Goal: Task Accomplishment & Management: Manage account settings

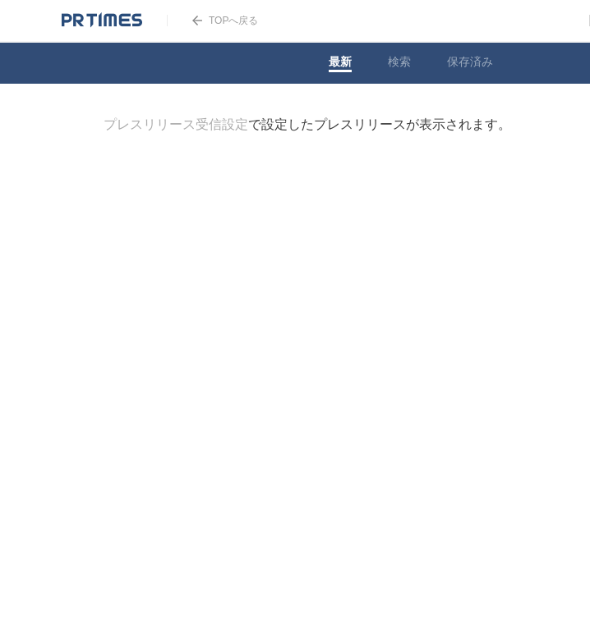
click at [244, 25] on link "TOPへ戻る" at bounding box center [212, 20] width 91 height 11
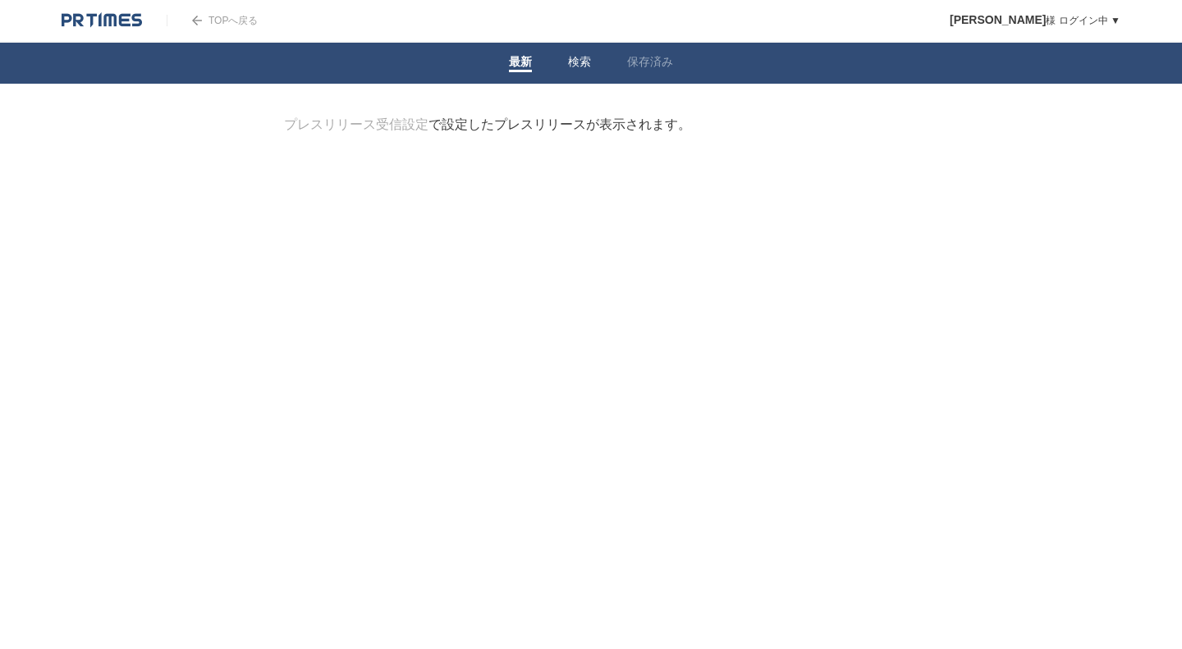
click at [566, 67] on li "検索" at bounding box center [579, 63] width 59 height 41
click at [570, 67] on link "検索" at bounding box center [579, 63] width 23 height 17
click at [354, 126] on link "プレスリリース受信設定" at bounding box center [356, 124] width 145 height 14
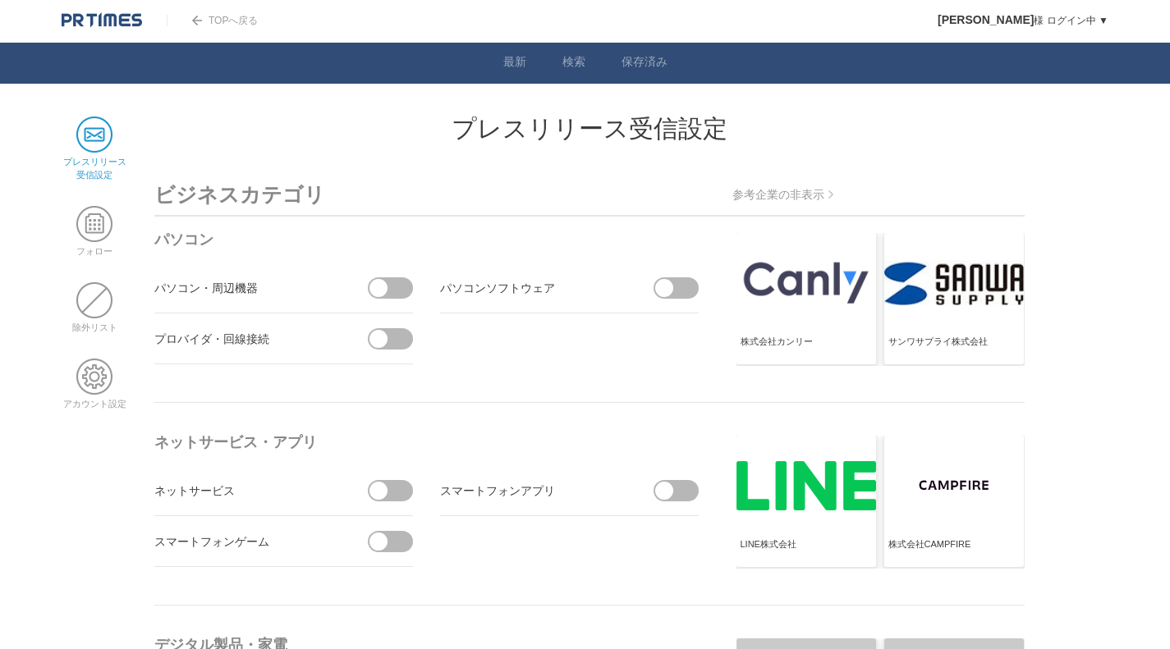
drag, startPoint x: 1107, startPoint y: 476, endPoint x: 1081, endPoint y: -35, distance: 512.2
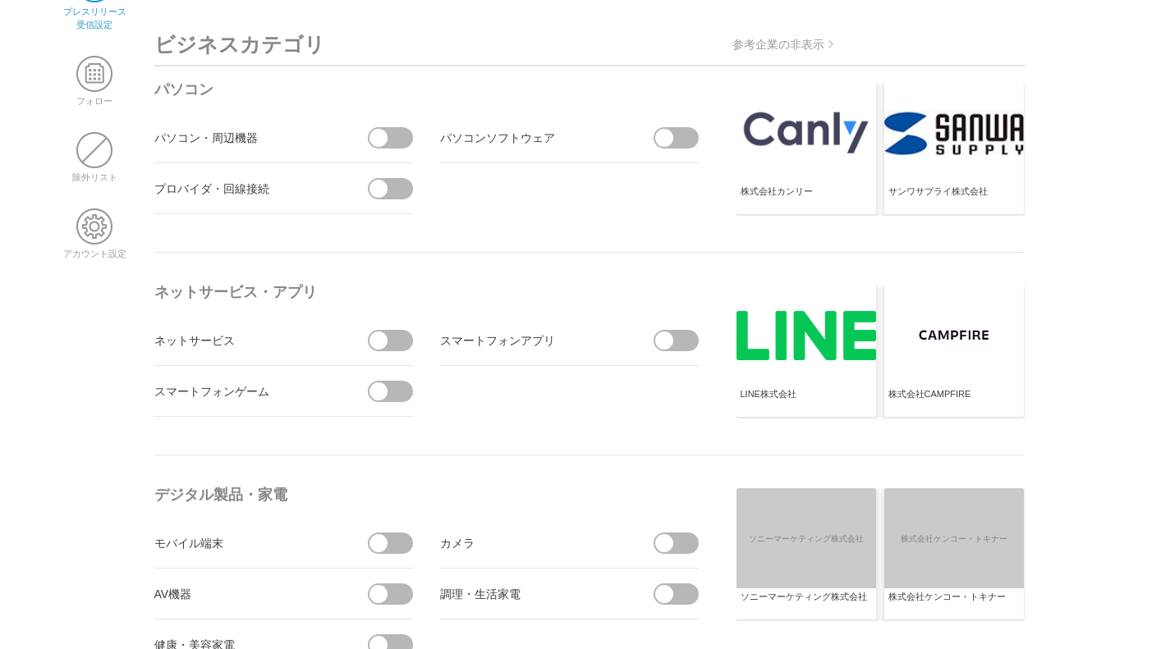
scroll to position [164, 0]
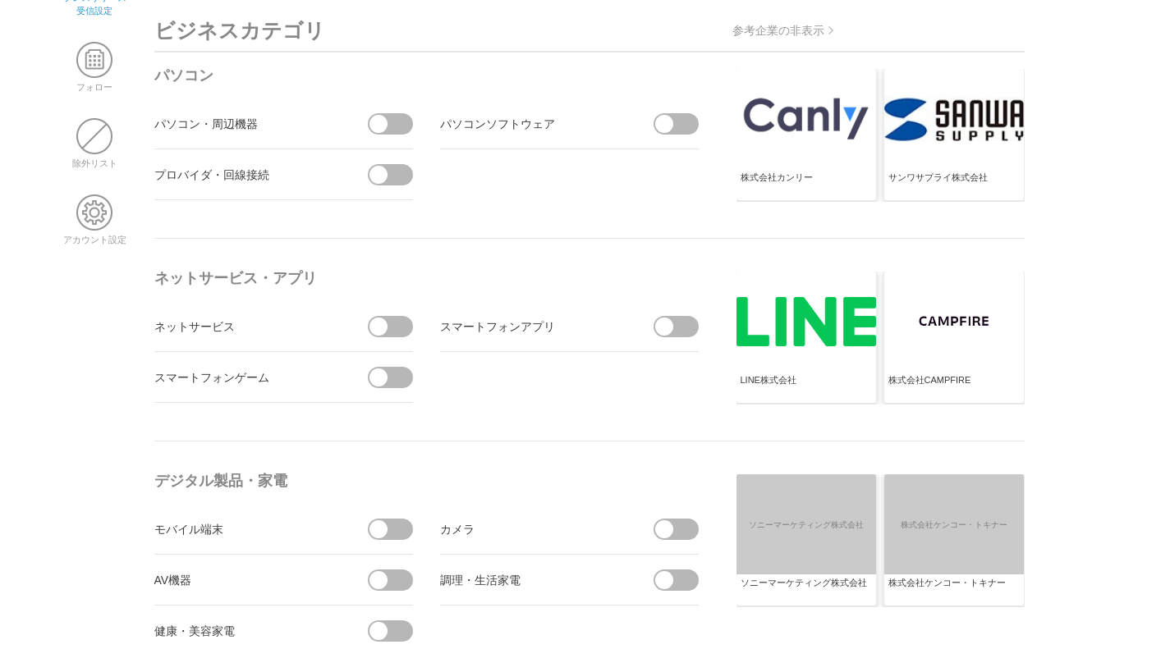
click at [393, 334] on span at bounding box center [396, 326] width 34 height 21
click at [0, 0] on input "checkbox" at bounding box center [0, 0] width 0 height 0
click at [396, 381] on span at bounding box center [396, 377] width 34 height 21
click at [0, 0] on input "checkbox" at bounding box center [0, 0] width 0 height 0
click at [391, 377] on span at bounding box center [385, 377] width 34 height 21
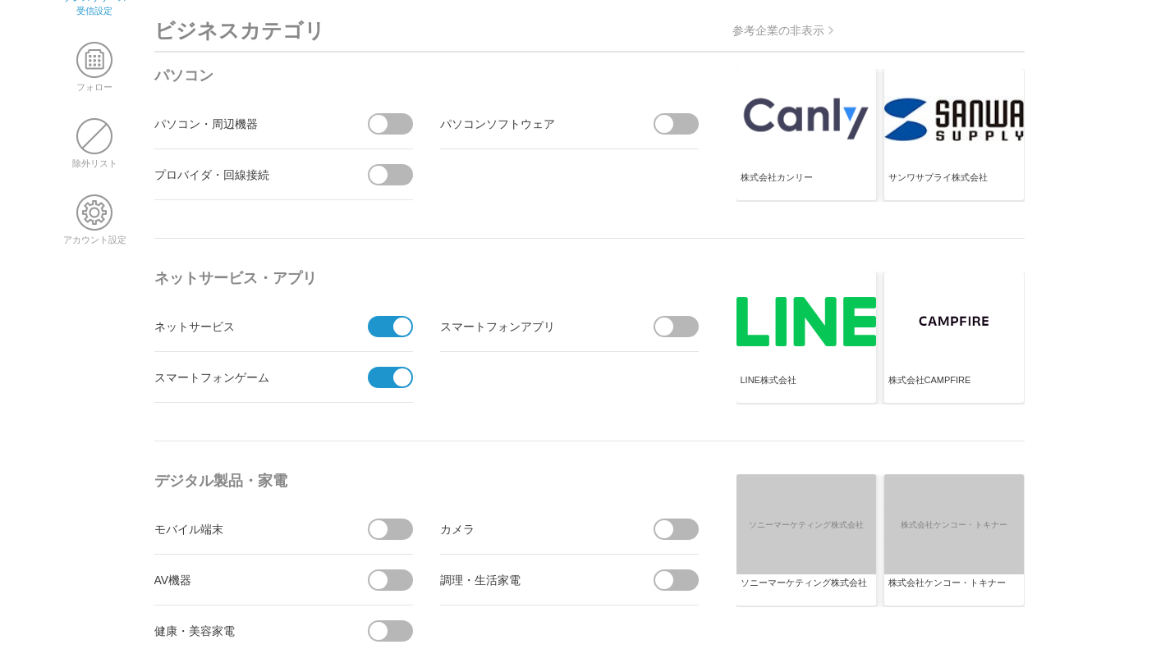
click at [0, 0] on input "受信しない" at bounding box center [0, 0] width 0 height 0
click at [680, 323] on span at bounding box center [681, 326] width 34 height 21
click at [0, 0] on input "checkbox" at bounding box center [0, 0] width 0 height 0
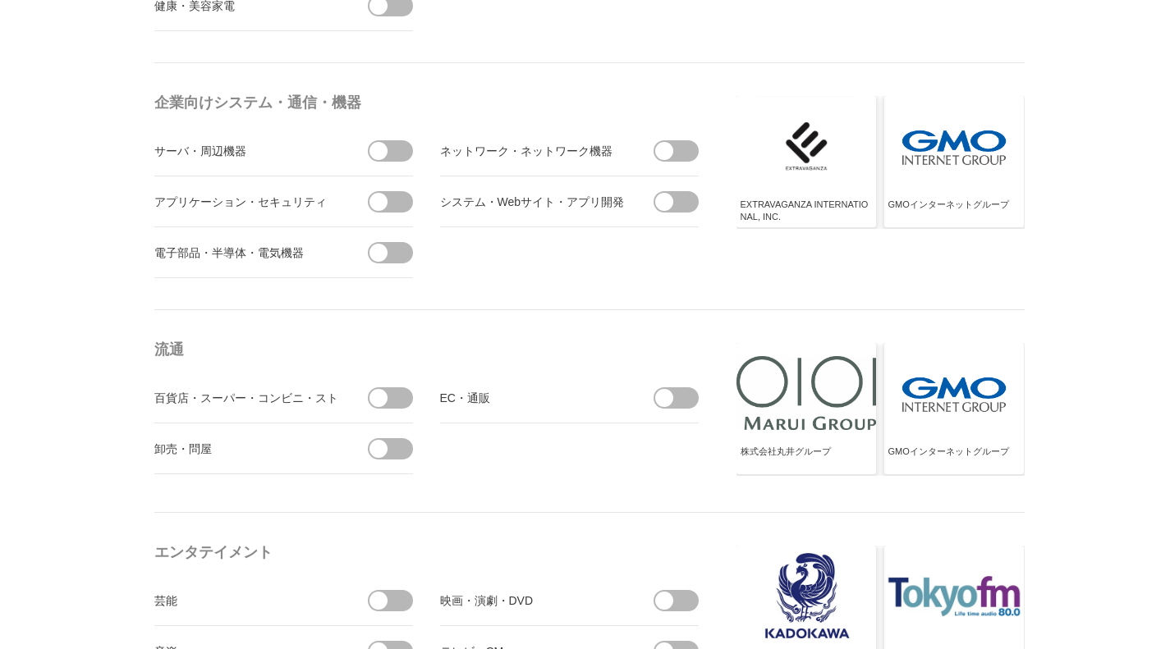
scroll to position [821, 0]
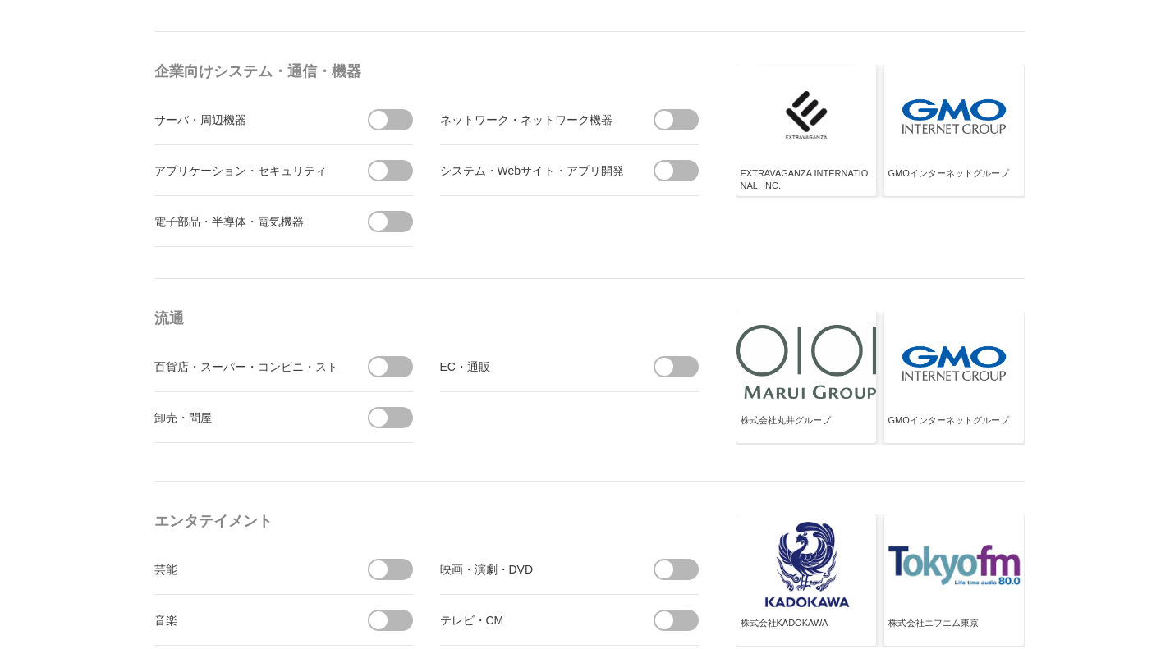
click at [688, 371] on span at bounding box center [681, 366] width 34 height 21
click at [0, 0] on input "checkbox" at bounding box center [0, 0] width 0 height 0
click at [420, 368] on ul "百貨店・スーパー・コンビニ・ストア EC・通販 受信しない 卸売・問屋" at bounding box center [429, 393] width 550 height 102
click at [391, 370] on span at bounding box center [396, 366] width 34 height 21
click at [0, 0] on input "checkbox" at bounding box center [0, 0] width 0 height 0
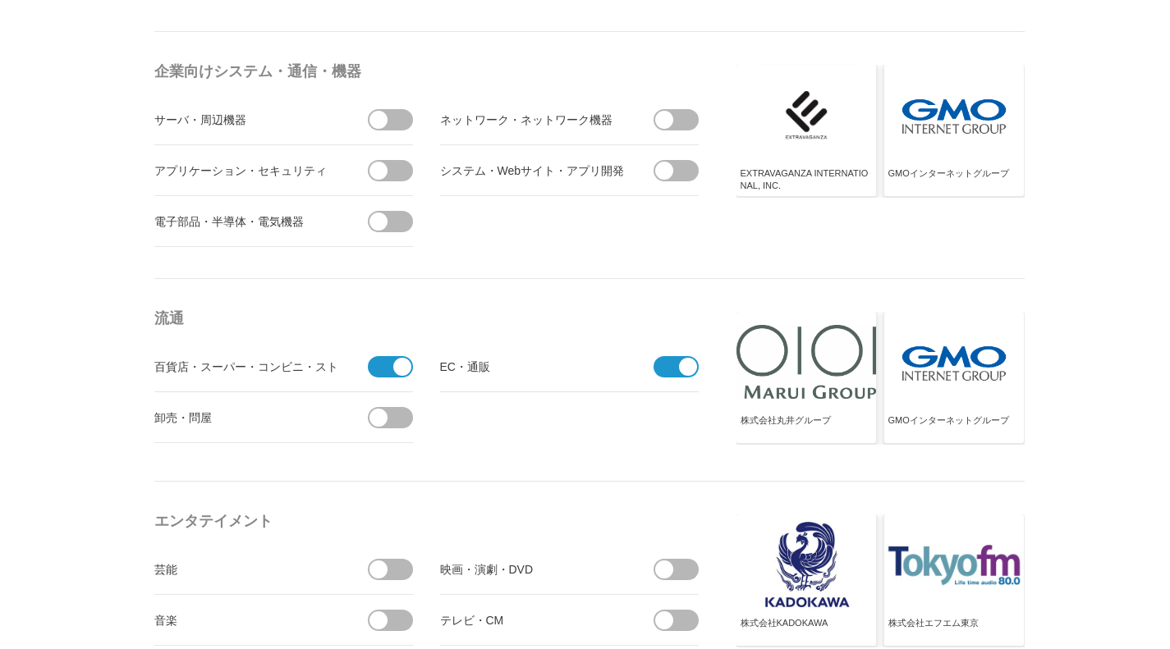
click at [392, 420] on span at bounding box center [396, 417] width 34 height 21
click at [0, 0] on input "checkbox" at bounding box center [0, 0] width 0 height 0
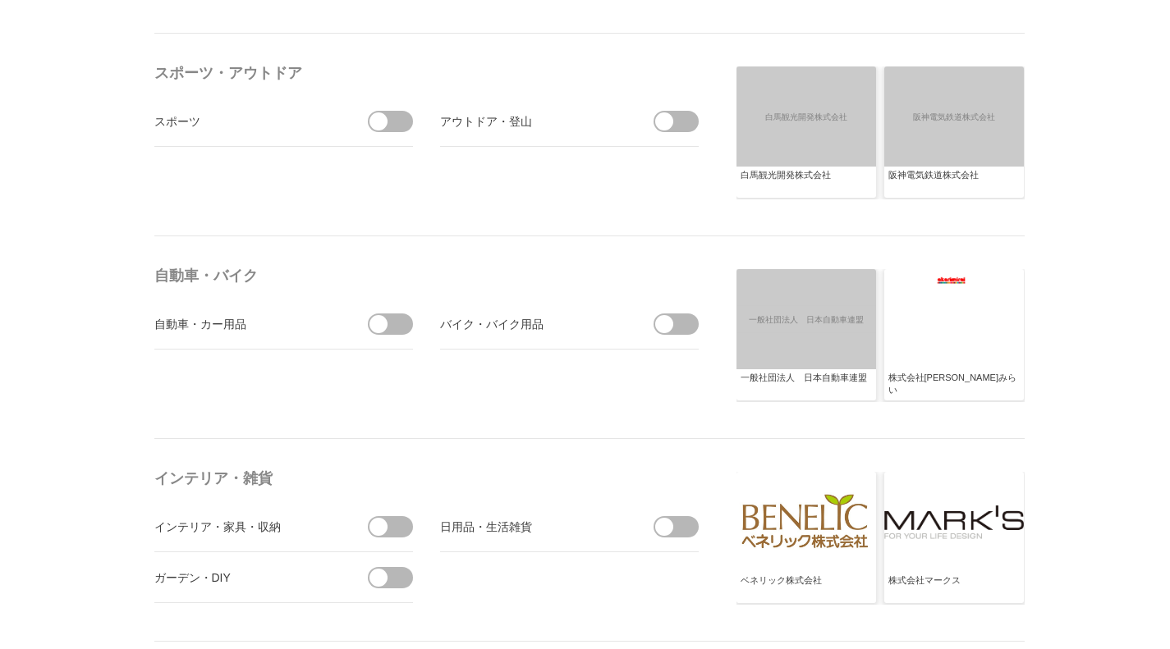
scroll to position [1889, 0]
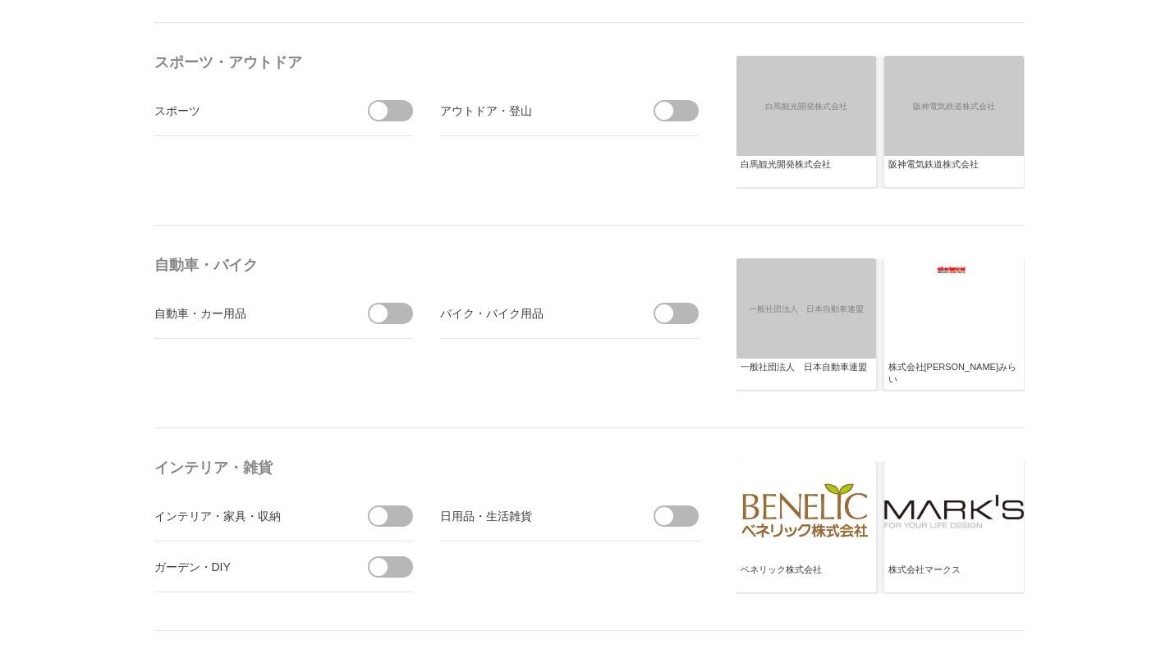
click at [392, 308] on span at bounding box center [396, 313] width 34 height 21
click at [0, 0] on input "checkbox" at bounding box center [0, 0] width 0 height 0
click at [689, 313] on span at bounding box center [681, 313] width 34 height 21
click at [0, 0] on input "checkbox" at bounding box center [0, 0] width 0 height 0
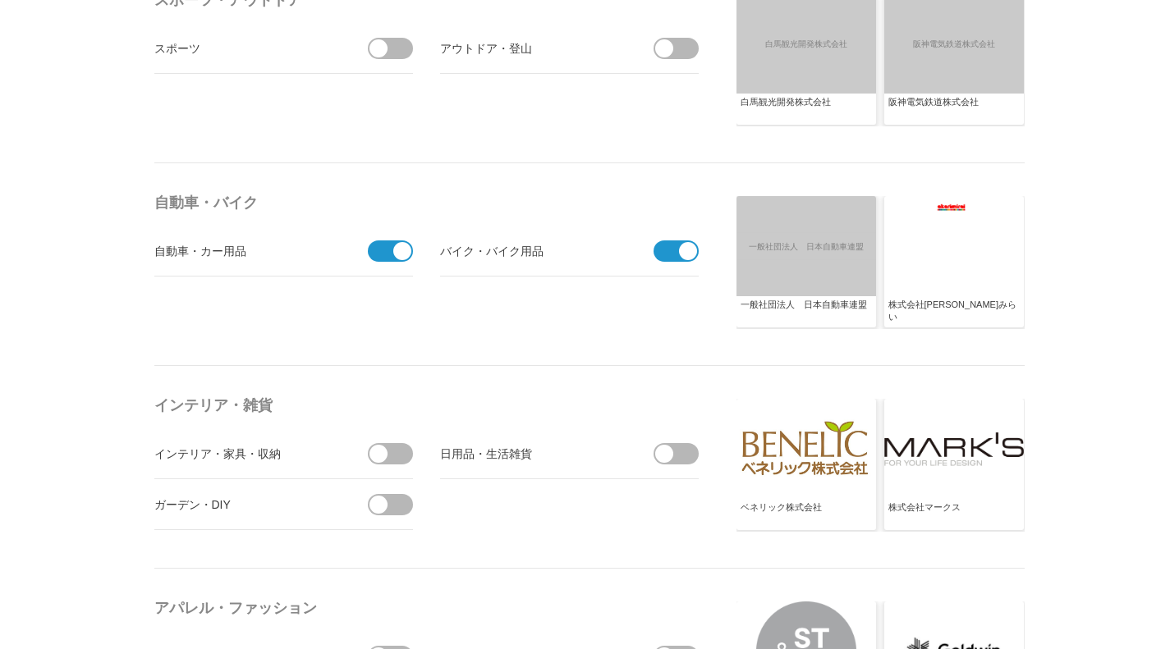
scroll to position [1971, 0]
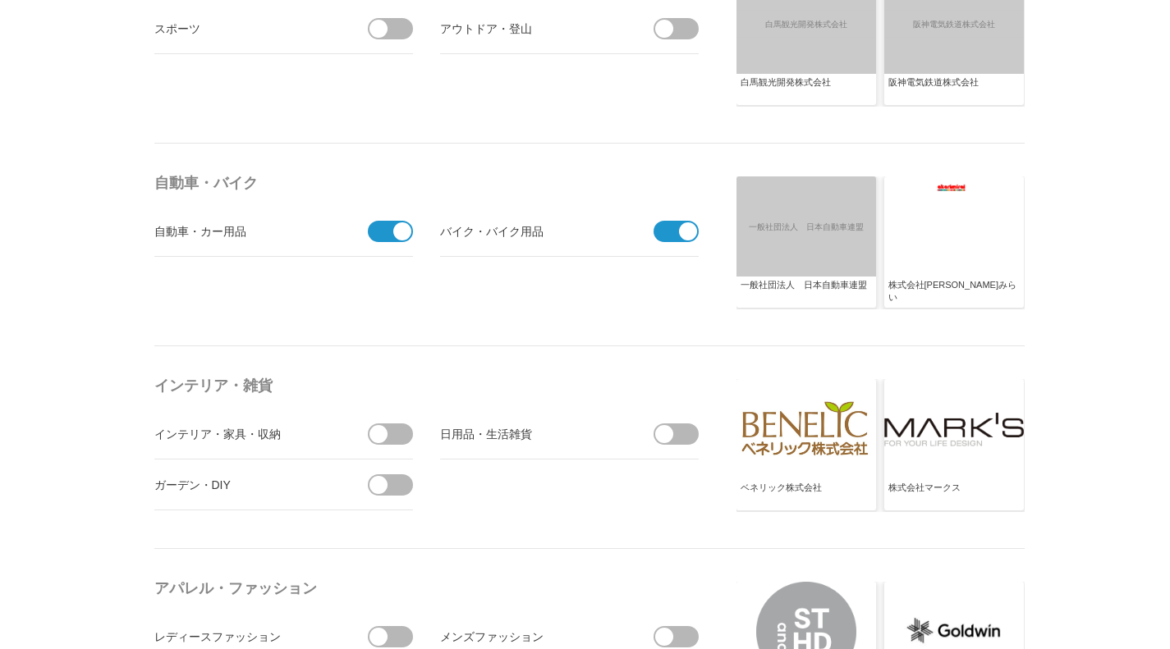
click at [402, 434] on span at bounding box center [396, 434] width 34 height 21
click at [0, 0] on input "checkbox" at bounding box center [0, 0] width 0 height 0
click at [402, 491] on span at bounding box center [396, 485] width 34 height 21
click at [0, 0] on input "checkbox" at bounding box center [0, 0] width 0 height 0
click at [671, 434] on span at bounding box center [664, 434] width 18 height 18
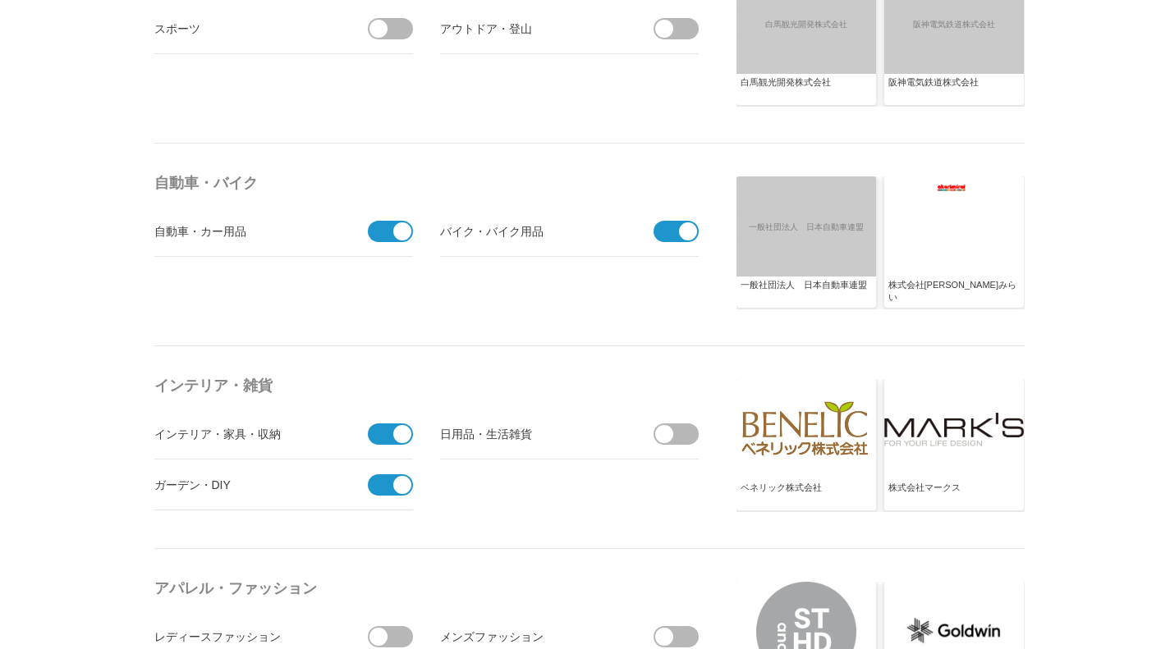
click at [0, 0] on input "checkbox" at bounding box center [0, 0] width 0 height 0
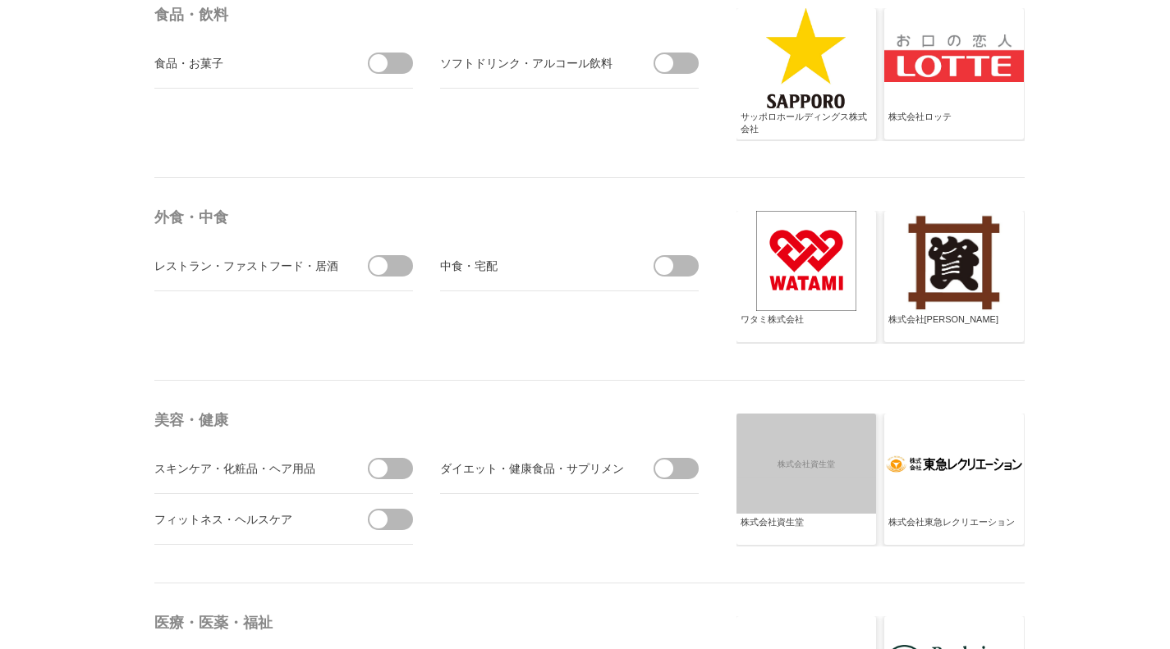
scroll to position [2874, 0]
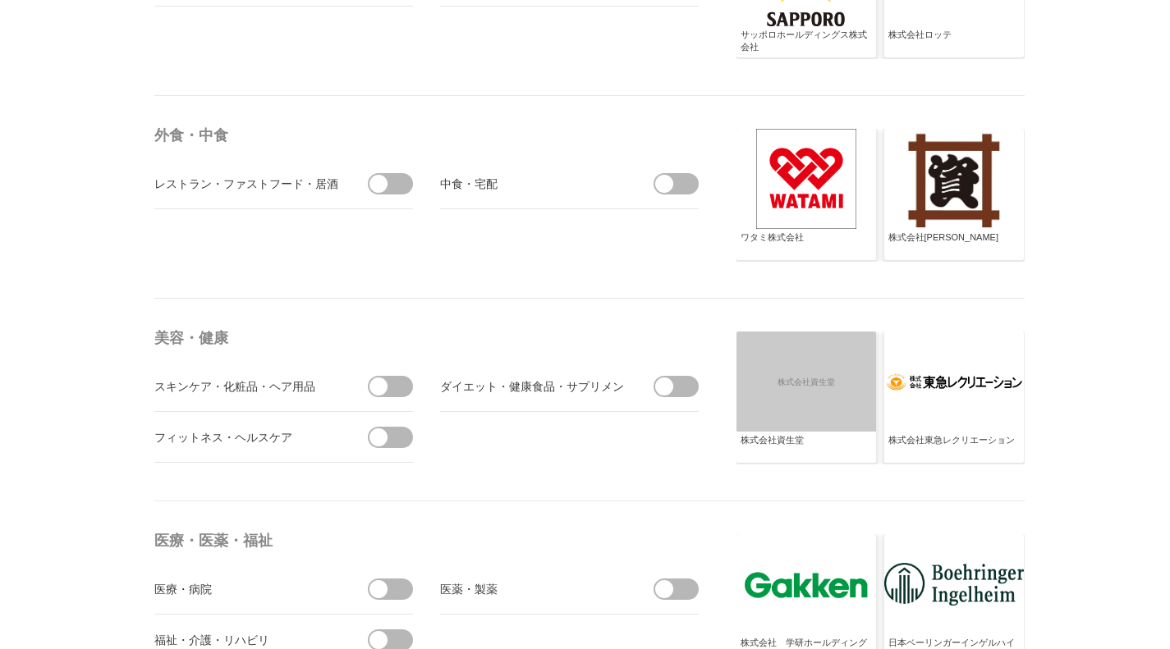
click at [392, 380] on span at bounding box center [396, 386] width 34 height 21
click at [0, 0] on input "checkbox" at bounding box center [0, 0] width 0 height 0
click at [402, 443] on span at bounding box center [396, 437] width 34 height 21
click at [0, 0] on input "checkbox" at bounding box center [0, 0] width 0 height 0
click at [682, 376] on span at bounding box center [681, 386] width 34 height 21
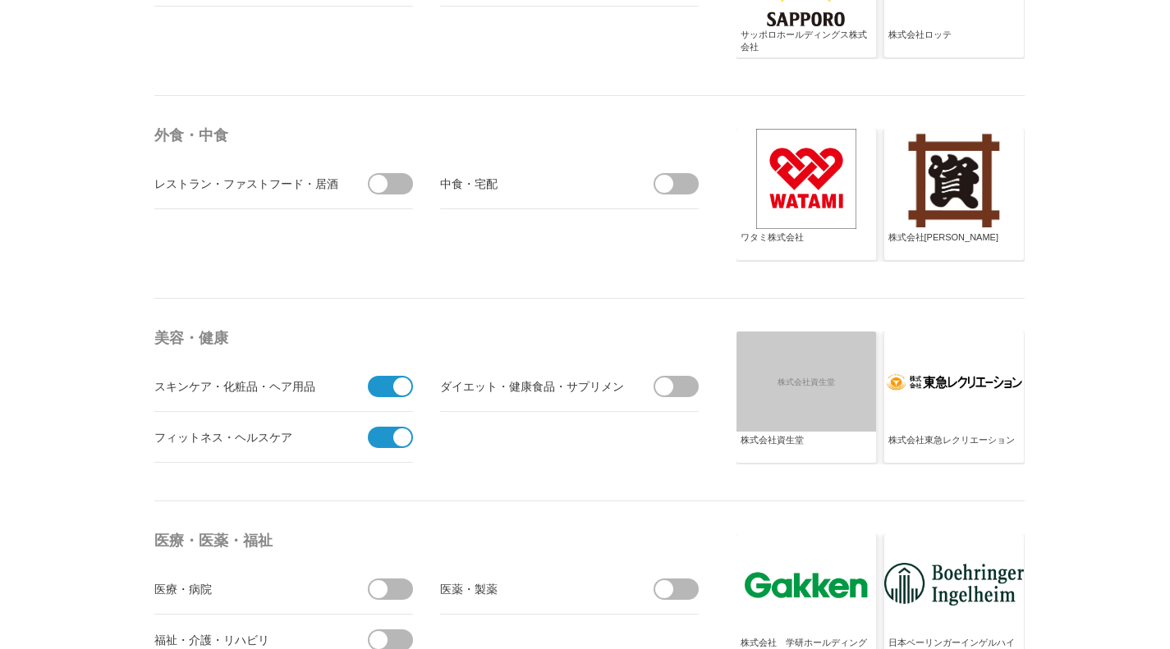
click at [0, 0] on input "checkbox" at bounding box center [0, 0] width 0 height 0
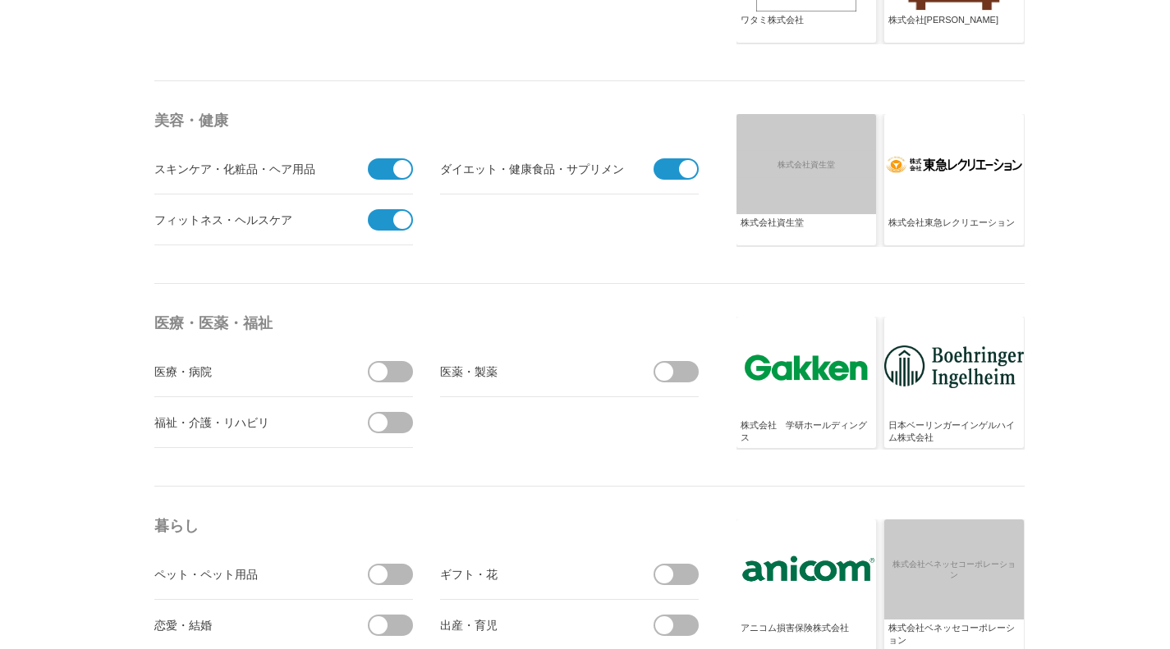
scroll to position [3120, 0]
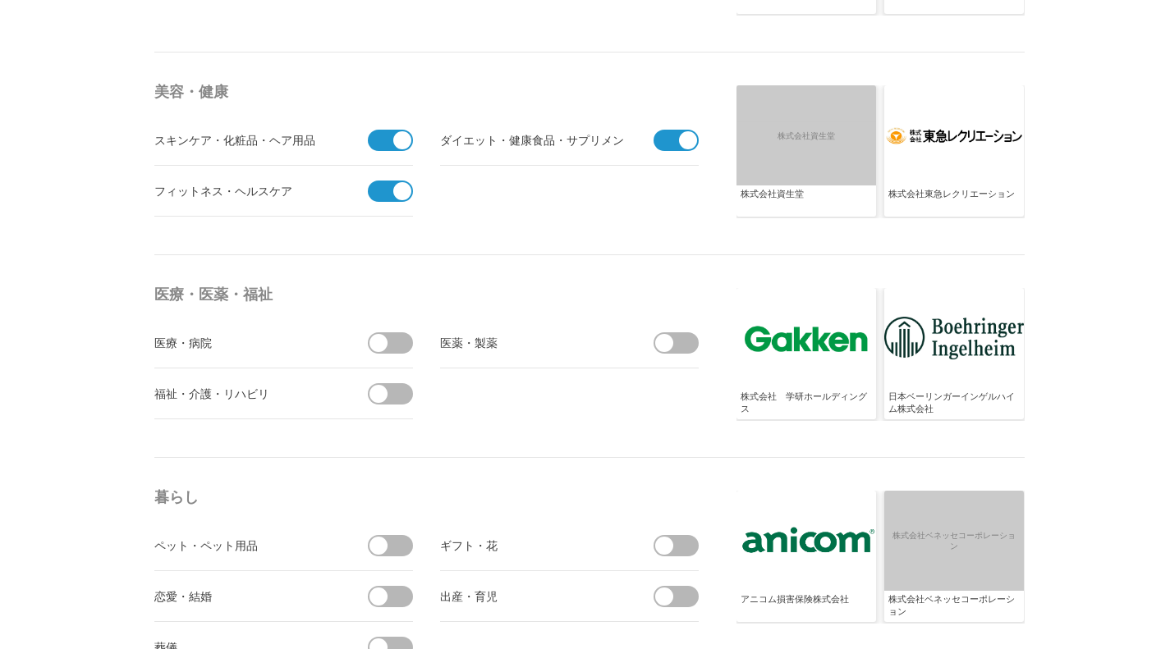
click at [402, 348] on span at bounding box center [396, 343] width 34 height 21
click at [0, 0] on input "checkbox" at bounding box center [0, 0] width 0 height 0
click at [402, 395] on span at bounding box center [396, 393] width 34 height 21
click at [0, 0] on input "checkbox" at bounding box center [0, 0] width 0 height 0
click at [689, 340] on span at bounding box center [681, 343] width 34 height 21
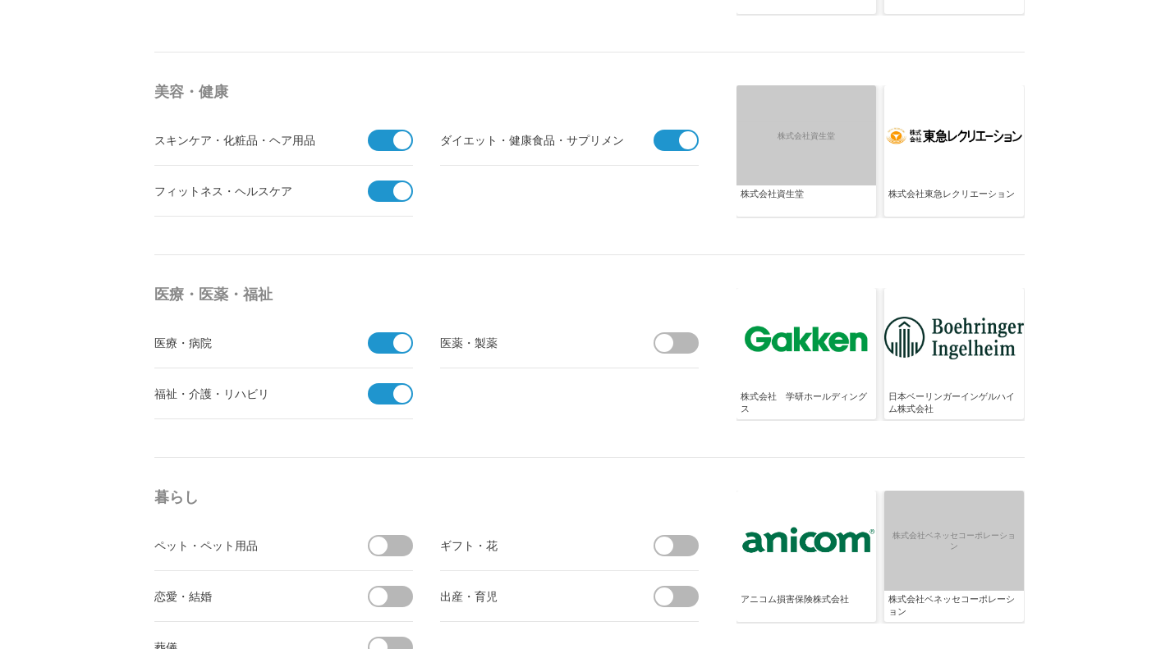
click at [0, 0] on input "checkbox" at bounding box center [0, 0] width 0 height 0
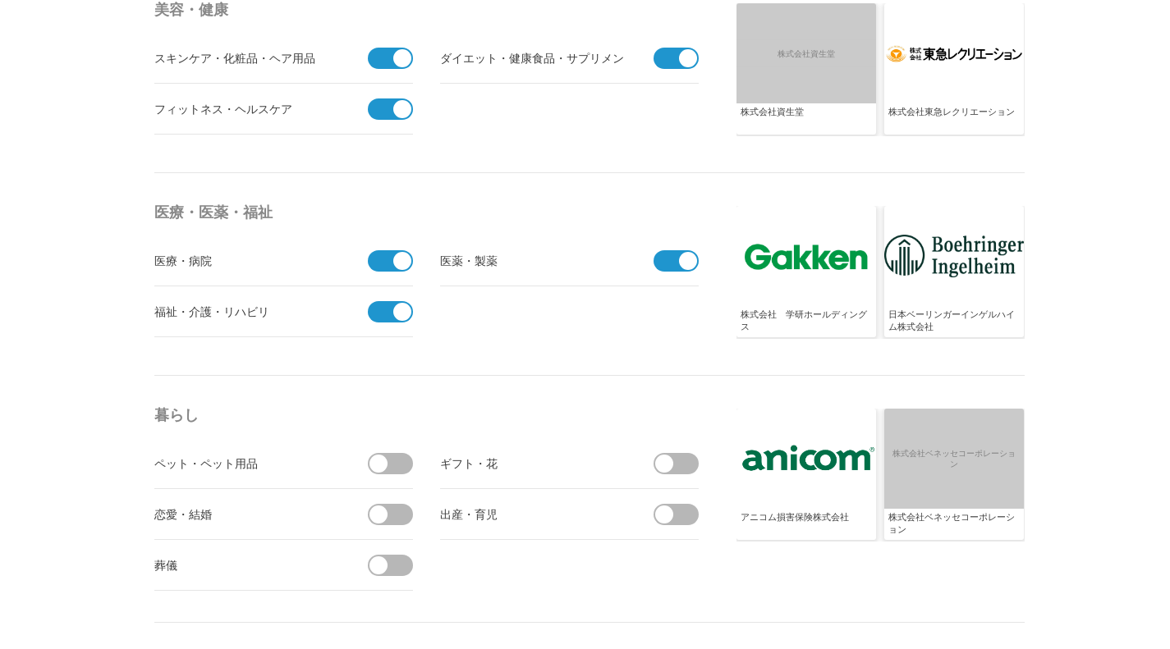
scroll to position [3284, 0]
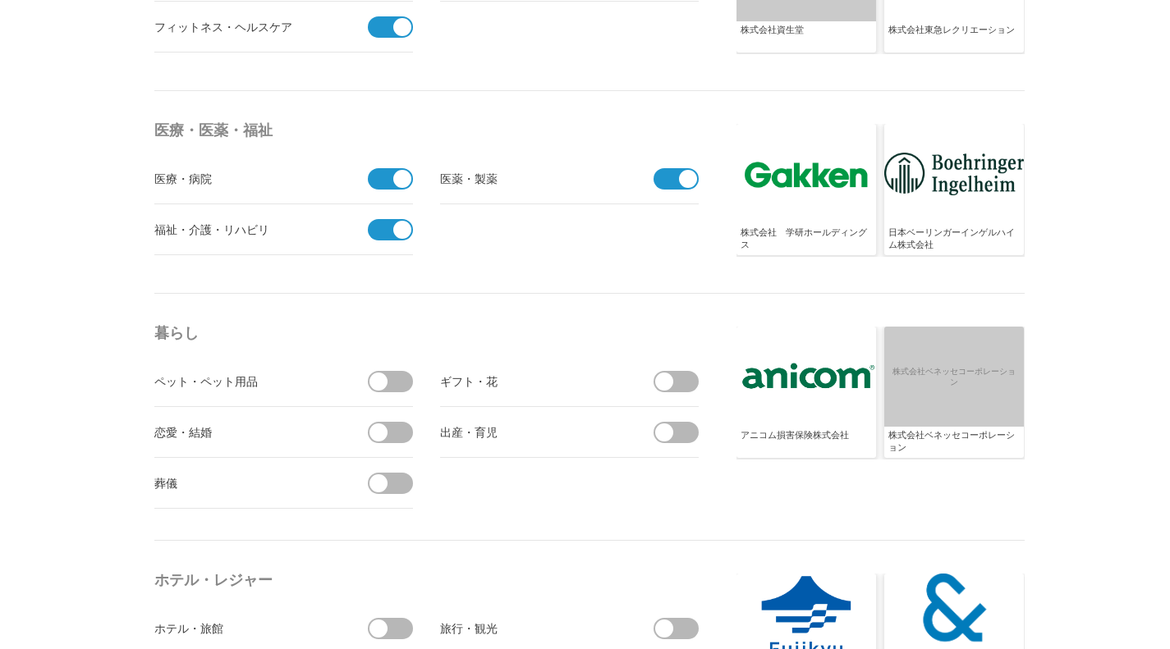
click at [397, 380] on span at bounding box center [396, 381] width 34 height 21
click at [0, 0] on input "checkbox" at bounding box center [0, 0] width 0 height 0
click at [387, 426] on span at bounding box center [396, 432] width 34 height 21
click at [0, 0] on input "checkbox" at bounding box center [0, 0] width 0 height 0
click at [391, 478] on span at bounding box center [396, 483] width 34 height 21
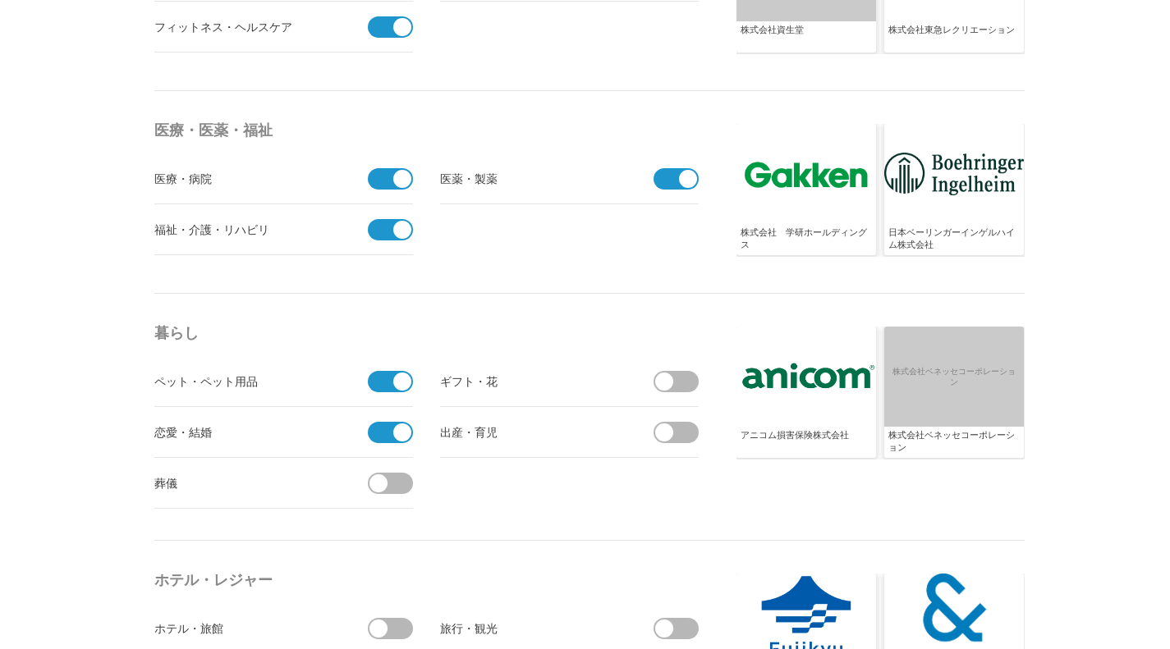
click at [0, 0] on input "checkbox" at bounding box center [0, 0] width 0 height 0
click at [392, 488] on span at bounding box center [385, 483] width 34 height 21
click at [0, 0] on input "受信しない" at bounding box center [0, 0] width 0 height 0
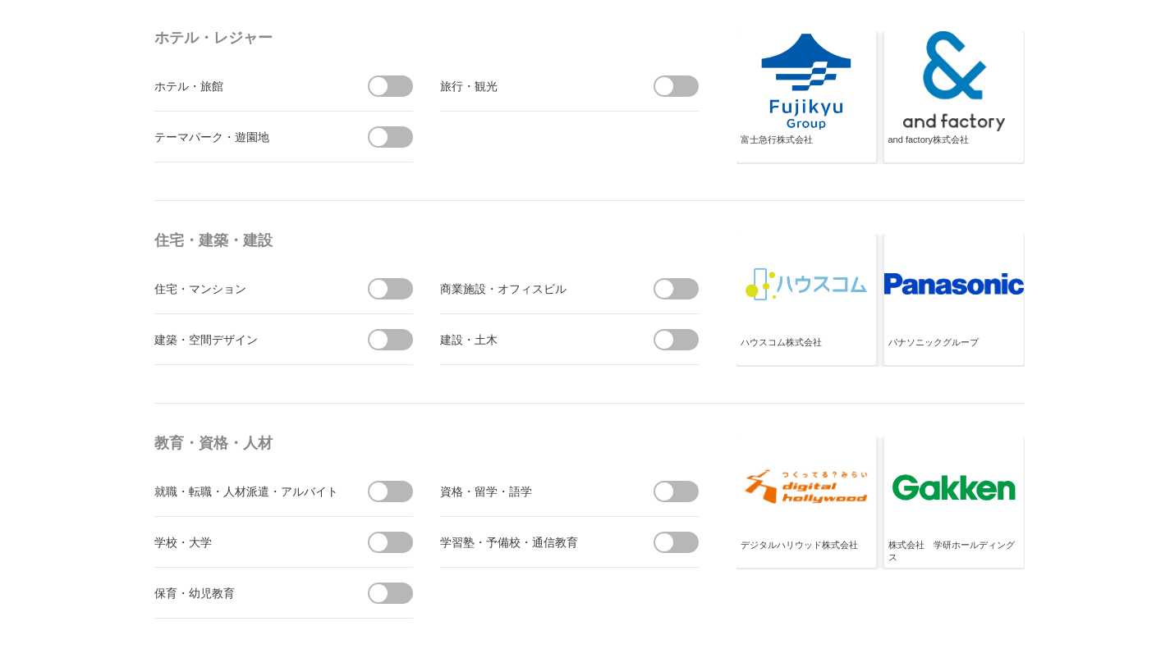
scroll to position [3859, 0]
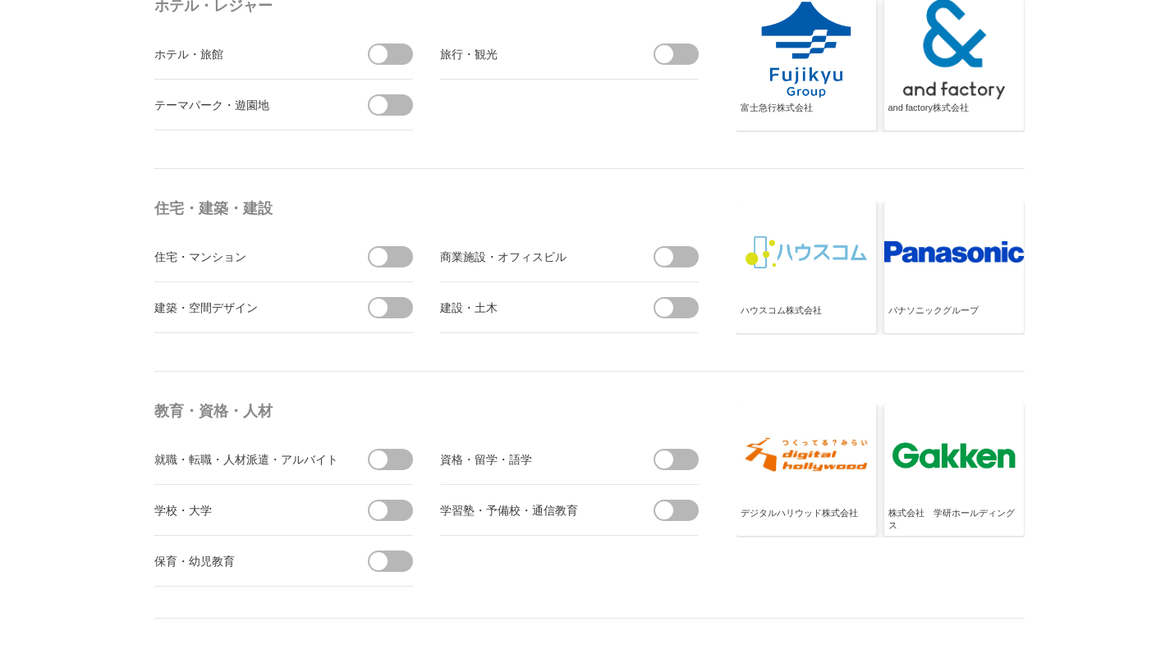
click at [404, 454] on span at bounding box center [396, 459] width 34 height 21
click at [0, 0] on input "checkbox" at bounding box center [0, 0] width 0 height 0
click at [396, 508] on span at bounding box center [396, 510] width 34 height 21
click at [0, 0] on input "checkbox" at bounding box center [0, 0] width 0 height 0
click at [695, 511] on span at bounding box center [681, 510] width 34 height 21
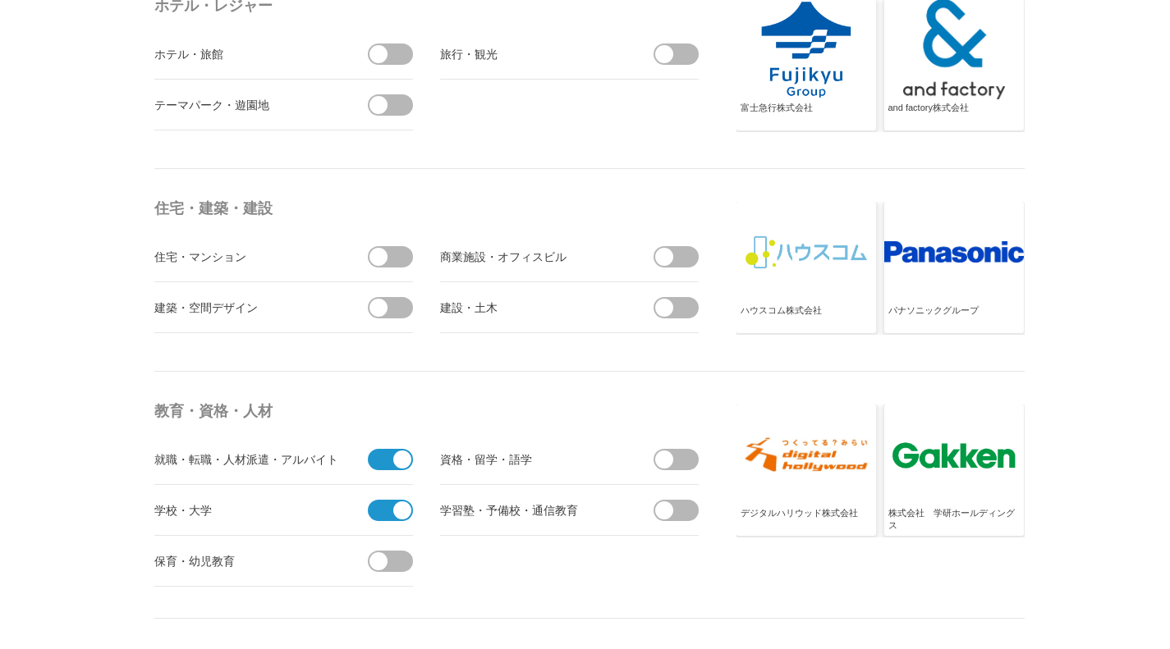
click at [0, 0] on input "checkbox" at bounding box center [0, 0] width 0 height 0
click at [690, 466] on span at bounding box center [681, 459] width 34 height 21
click at [0, 0] on input "checkbox" at bounding box center [0, 0] width 0 height 0
click at [383, 567] on span at bounding box center [378, 562] width 18 height 18
click at [0, 0] on input "checkbox" at bounding box center [0, 0] width 0 height 0
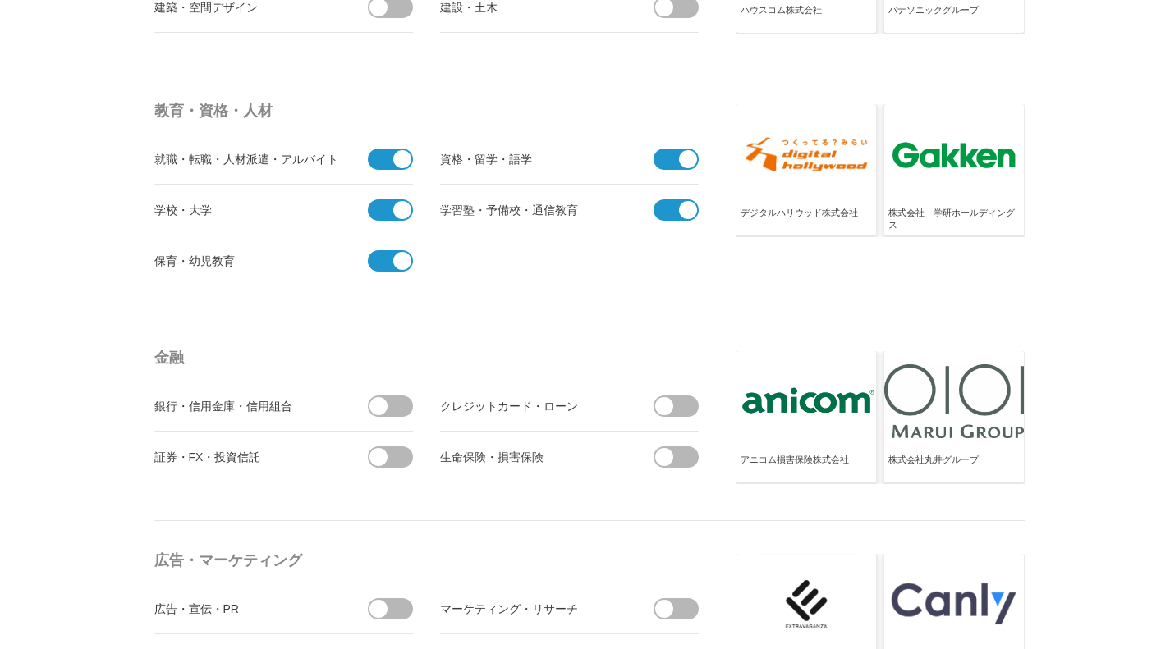
scroll to position [4188, 0]
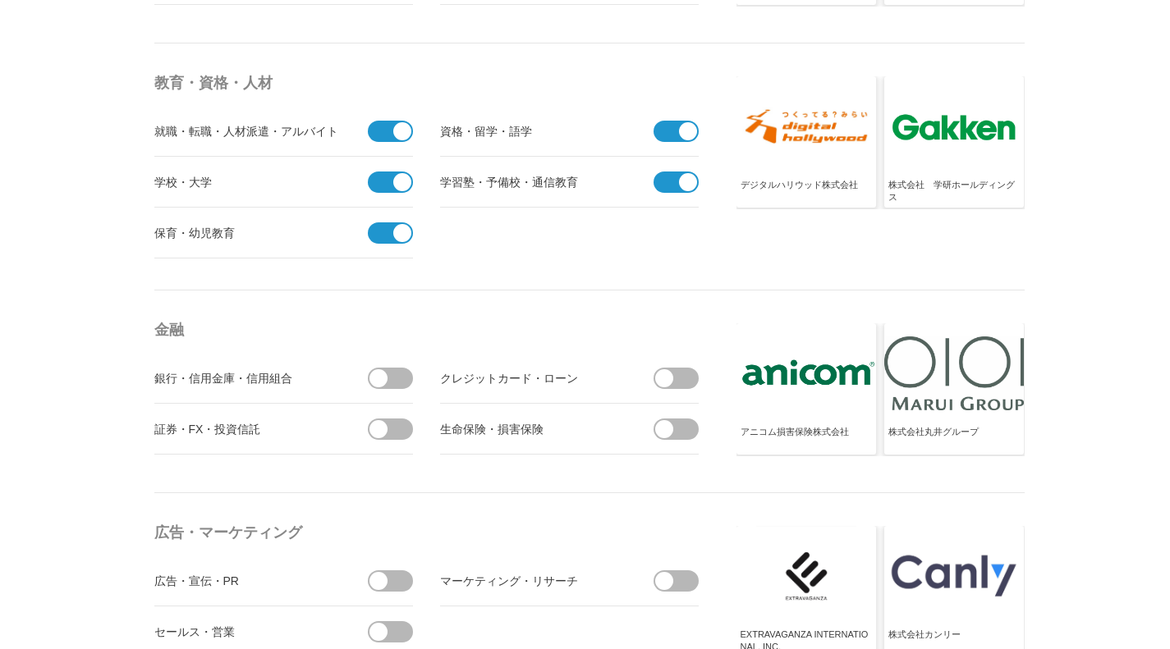
click at [392, 383] on span at bounding box center [396, 378] width 34 height 21
click at [0, 0] on input "checkbox" at bounding box center [0, 0] width 0 height 0
click at [416, 425] on ul "銀行・信用金庫・信用組合 受信しない クレジットカード・ローン 証券・FX・投資信託" at bounding box center [429, 404] width 550 height 102
drag, startPoint x: 382, startPoint y: 434, endPoint x: 640, endPoint y: 356, distance: 270.4
click at [479, 428] on ul "銀行・信用金庫・信用組合 受信しない クレジットカード・ローン 証券・FX・投資信託" at bounding box center [429, 404] width 550 height 102
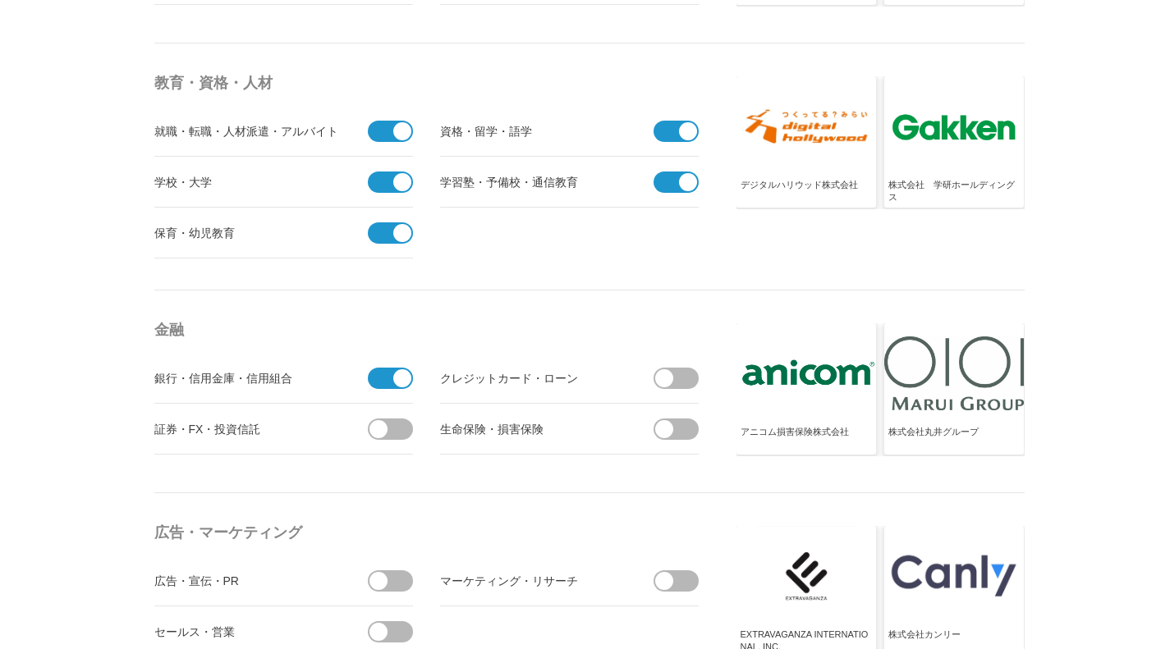
click at [682, 383] on span at bounding box center [681, 378] width 34 height 21
click at [0, 0] on input "checkbox" at bounding box center [0, 0] width 0 height 0
click at [689, 423] on span at bounding box center [681, 429] width 34 height 21
click at [0, 0] on input "checkbox" at bounding box center [0, 0] width 0 height 0
click at [405, 434] on span at bounding box center [396, 429] width 34 height 21
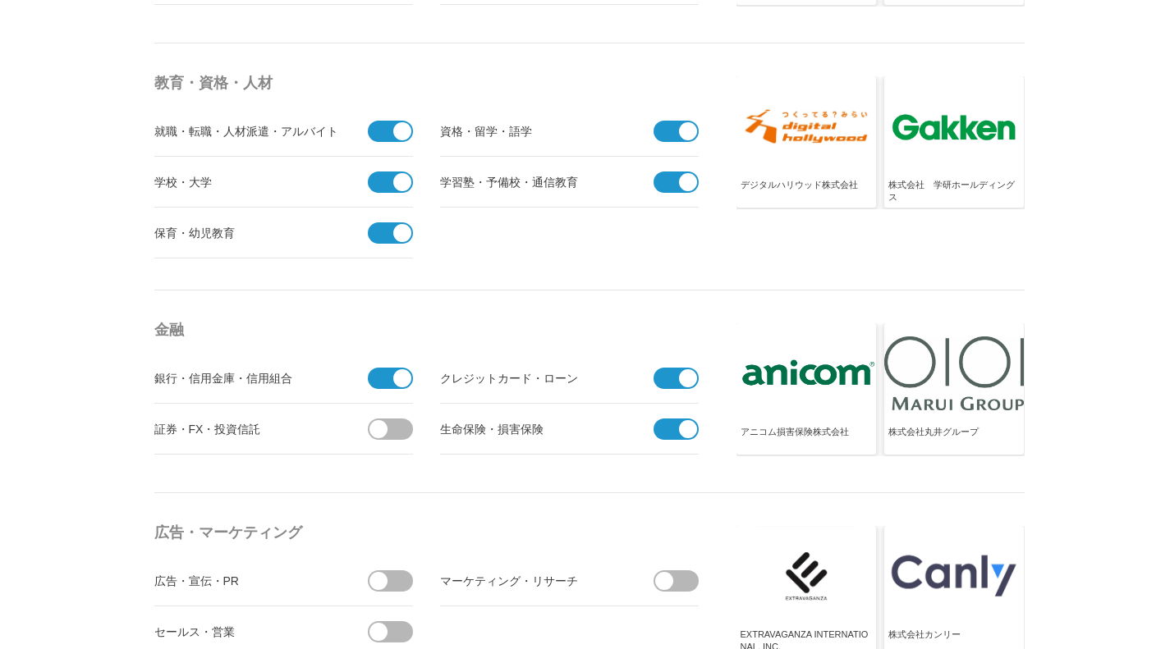
click at [0, 0] on input "checkbox" at bounding box center [0, 0] width 0 height 0
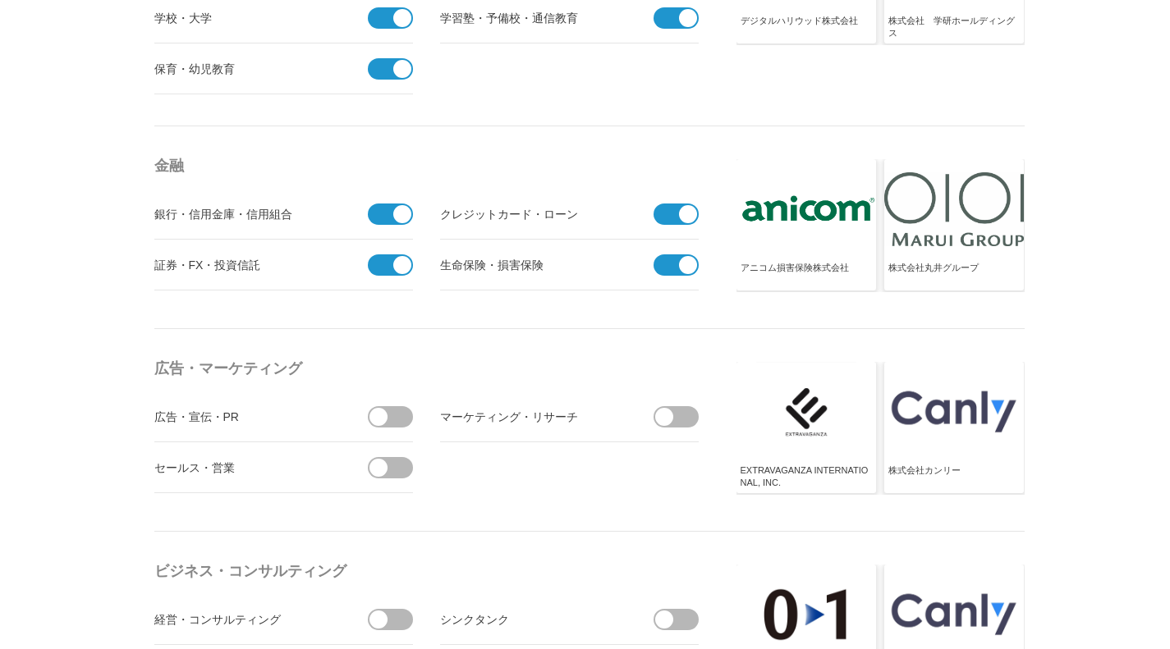
scroll to position [4516, 0]
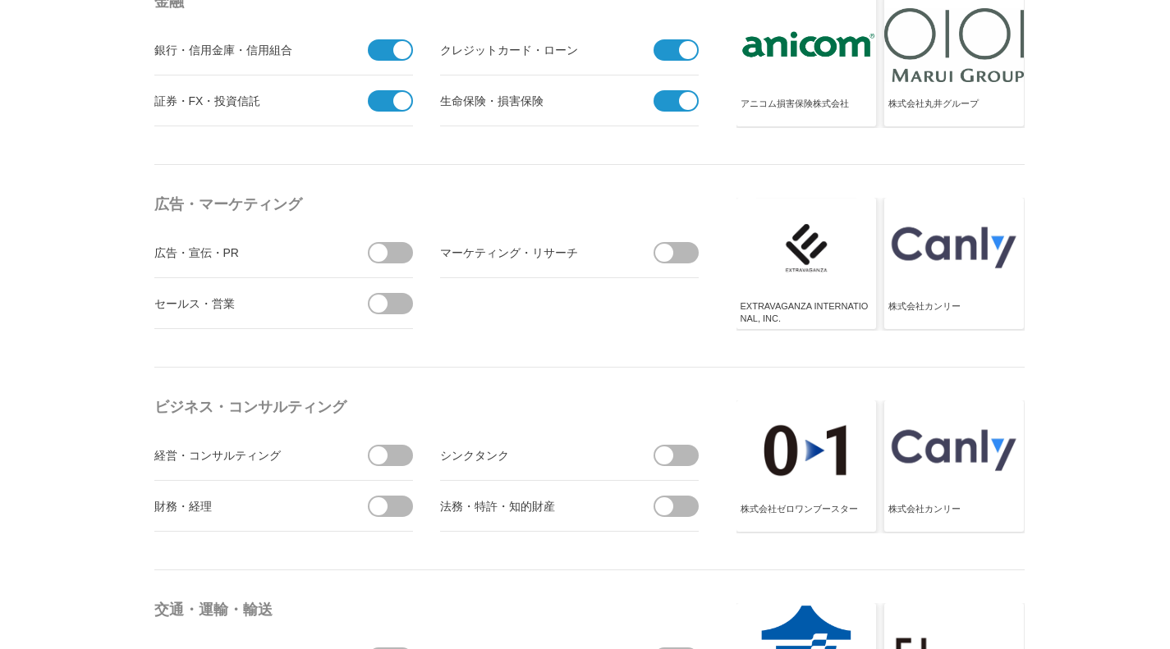
click at [406, 314] on li "セールス・営業" at bounding box center [283, 303] width 259 height 51
click at [406, 305] on span at bounding box center [396, 303] width 34 height 21
click at [0, 0] on input "checkbox" at bounding box center [0, 0] width 0 height 0
click at [406, 264] on li "広告・宣伝・PR" at bounding box center [283, 252] width 259 height 51
click at [406, 265] on li "広告・宣伝・PR" at bounding box center [283, 252] width 259 height 51
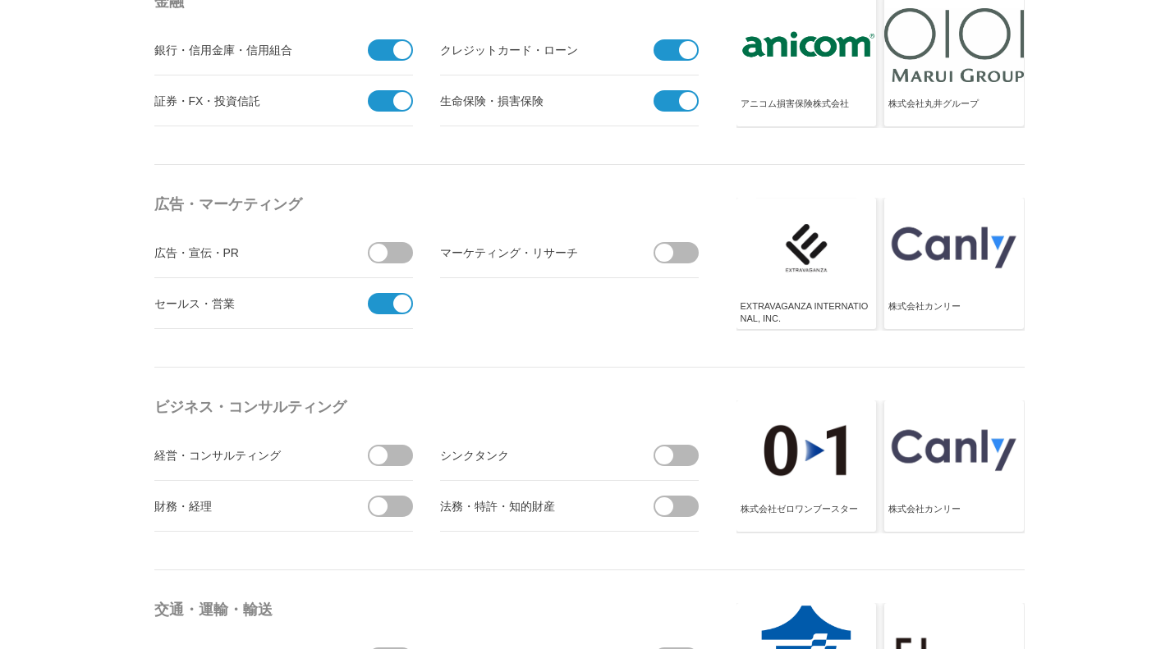
click at [409, 248] on span at bounding box center [396, 252] width 34 height 21
click at [0, 0] on input "checkbox" at bounding box center [0, 0] width 0 height 0
click at [689, 253] on span at bounding box center [681, 252] width 34 height 21
click at [0, 0] on input "checkbox" at bounding box center [0, 0] width 0 height 0
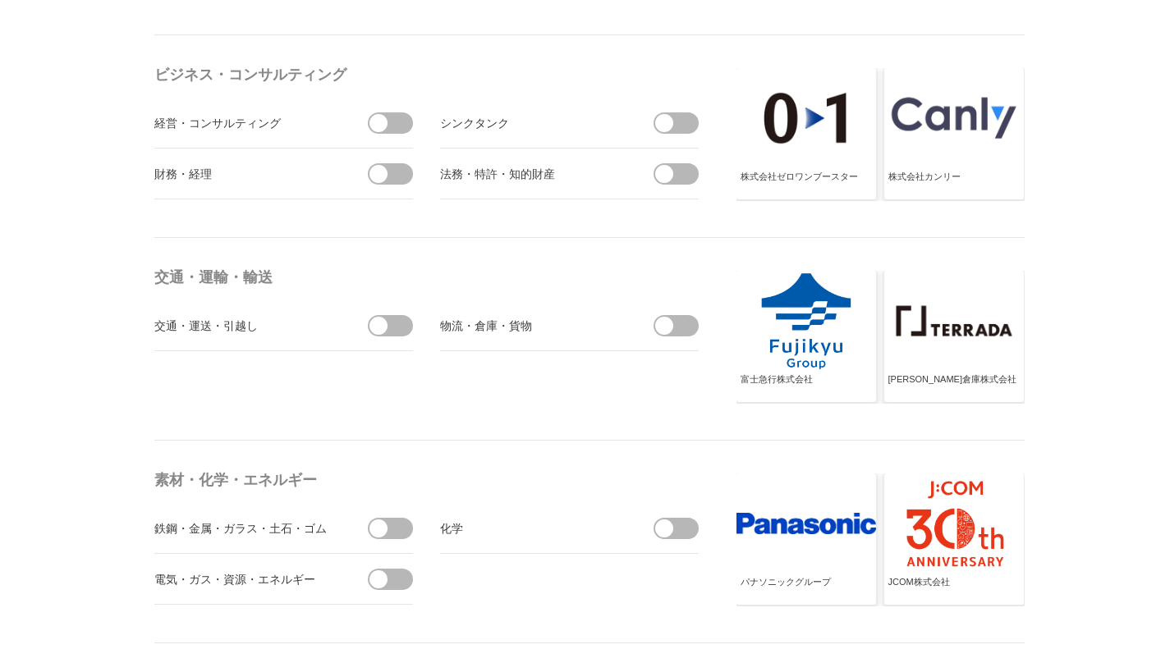
scroll to position [4927, 0]
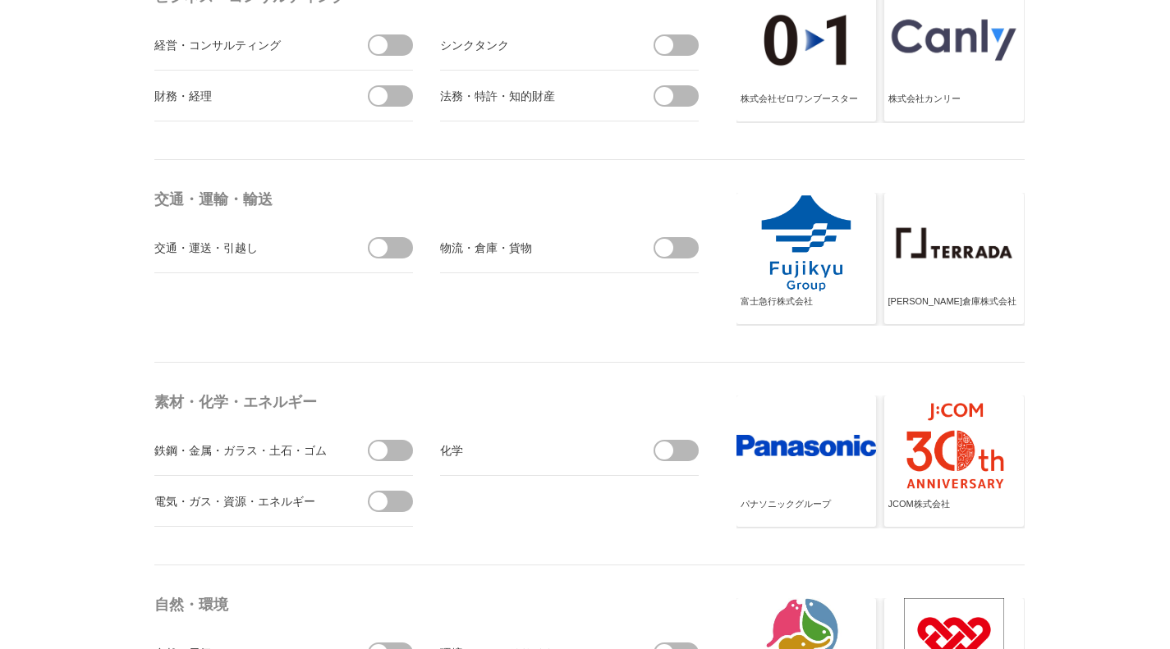
click at [683, 252] on span at bounding box center [681, 247] width 34 height 21
click at [0, 0] on input "checkbox" at bounding box center [0, 0] width 0 height 0
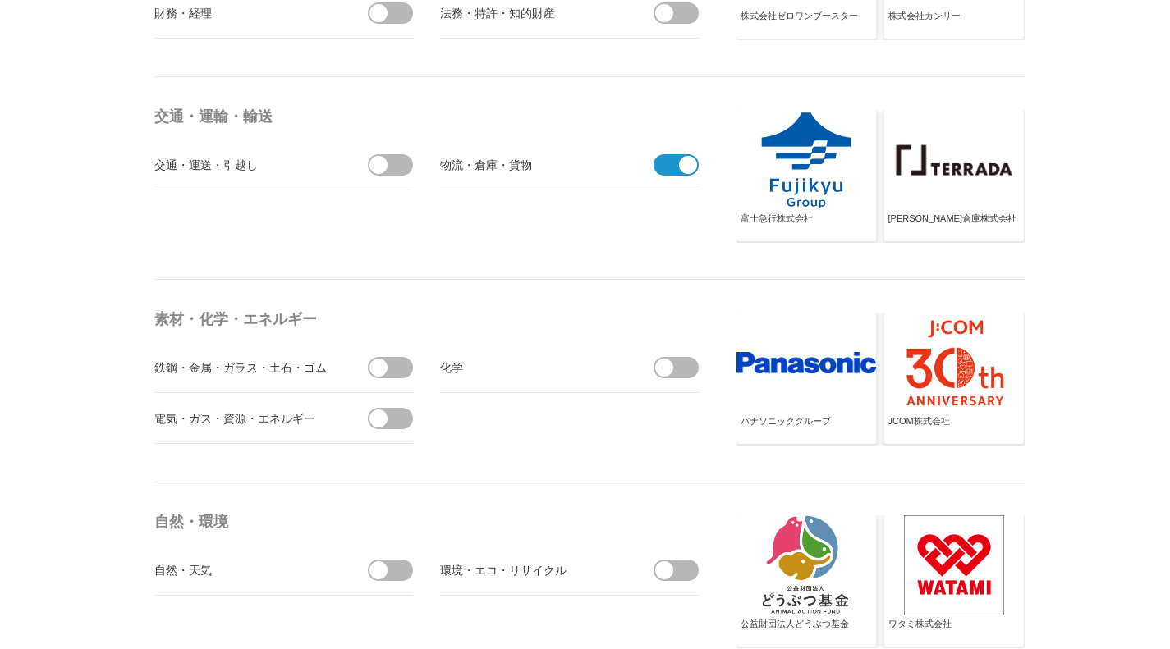
scroll to position [5091, 0]
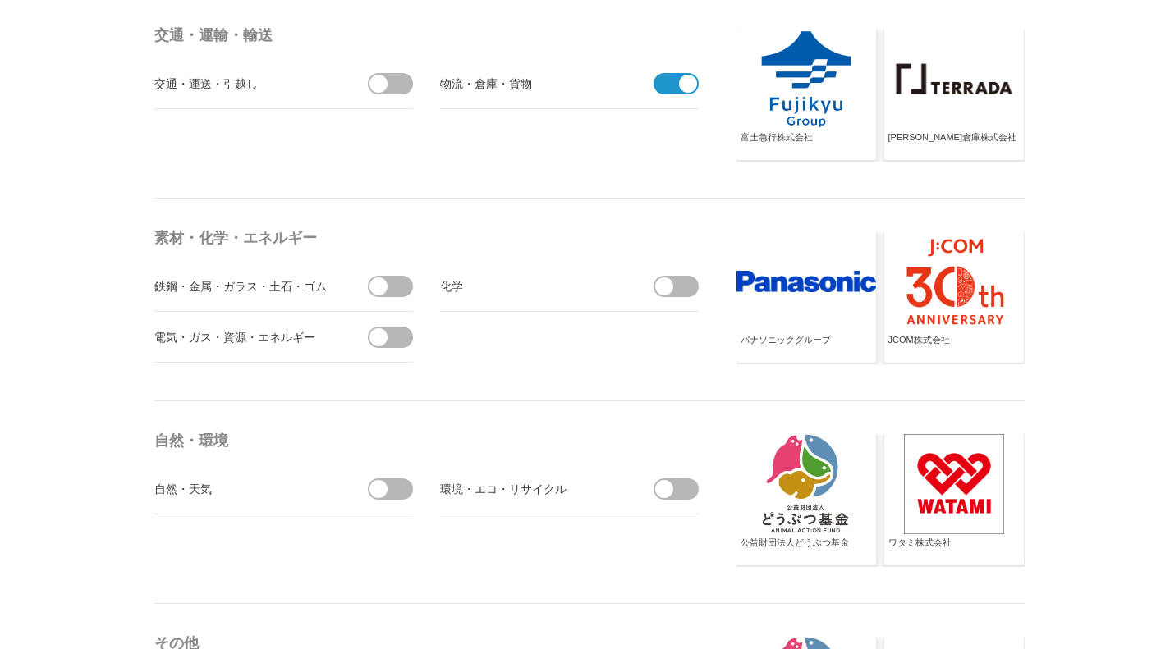
click at [393, 341] on span at bounding box center [396, 337] width 34 height 21
click at [0, 0] on input "checkbox" at bounding box center [0, 0] width 0 height 0
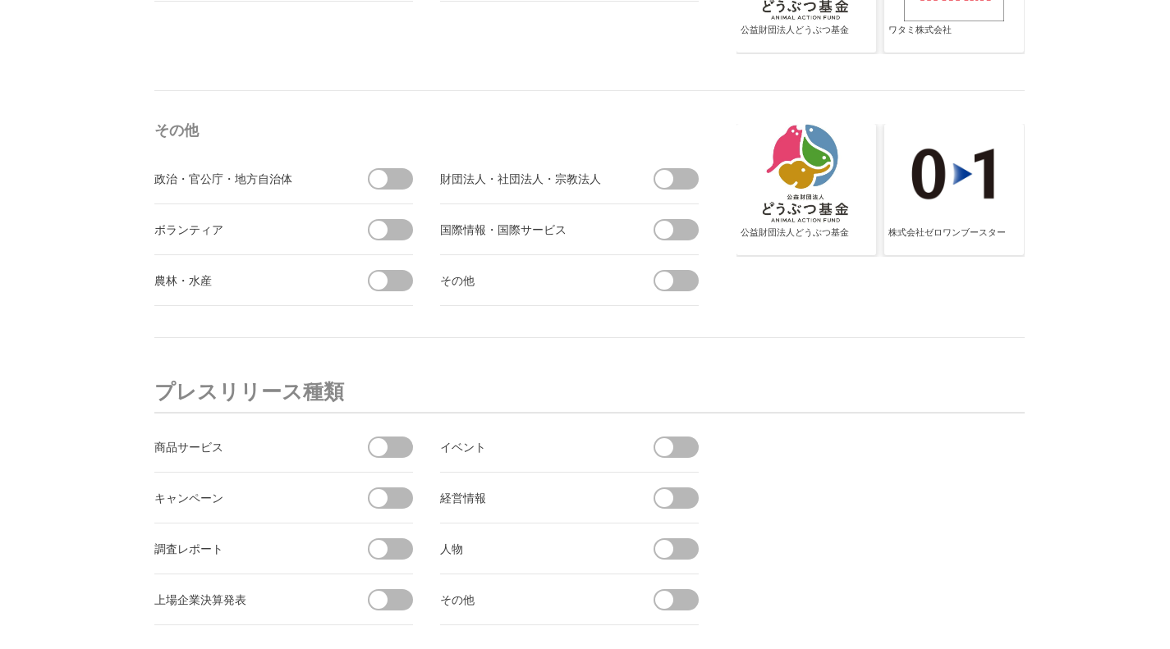
scroll to position [5666, 0]
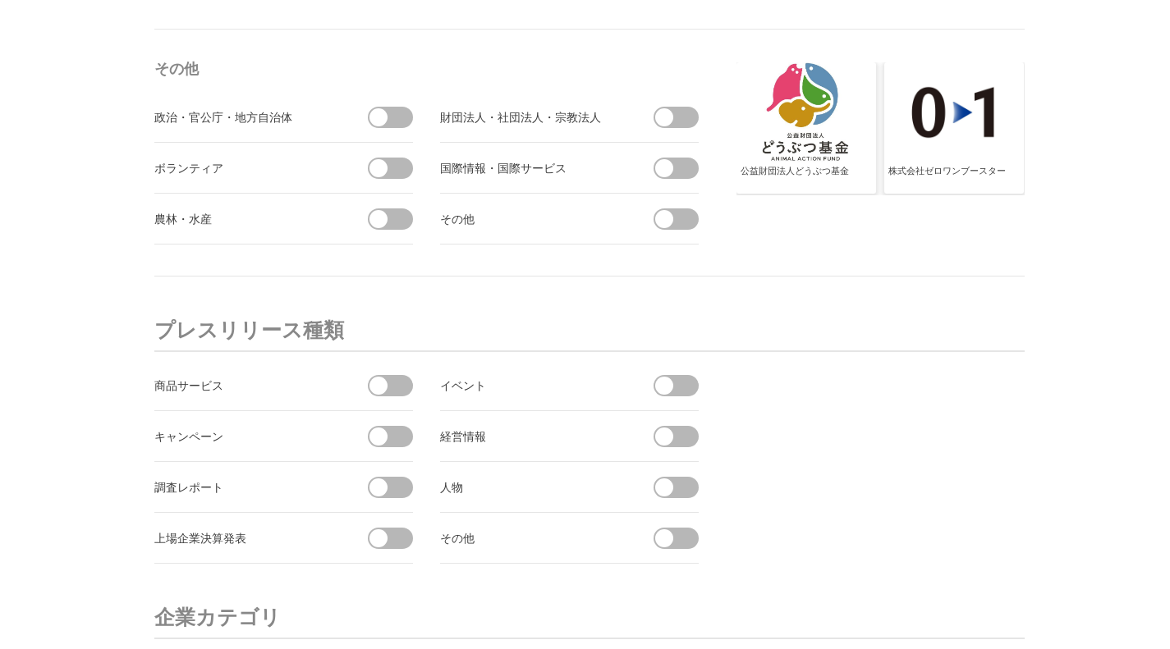
click at [682, 114] on span at bounding box center [681, 117] width 34 height 21
click at [0, 0] on input "checkbox" at bounding box center [0, 0] width 0 height 0
click at [409, 220] on span at bounding box center [396, 219] width 34 height 21
click at [0, 0] on input "checkbox" at bounding box center [0, 0] width 0 height 0
click at [408, 182] on li "ボランティア" at bounding box center [283, 168] width 259 height 51
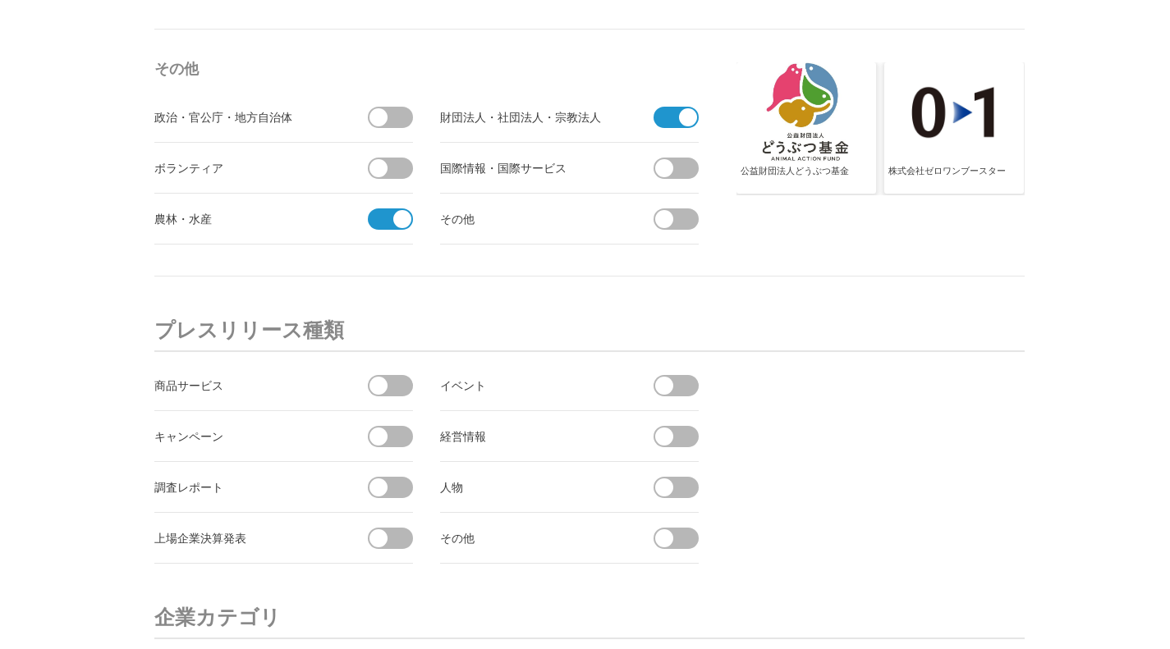
drag, startPoint x: 391, startPoint y: 178, endPoint x: 382, endPoint y: 164, distance: 16.6
click at [385, 165] on span at bounding box center [378, 168] width 69 height 21
click at [0, 0] on input "checkbox" at bounding box center [0, 0] width 0 height 0
click at [376, 116] on span at bounding box center [378, 117] width 18 height 18
click at [0, 0] on input "checkbox" at bounding box center [0, 0] width 0 height 0
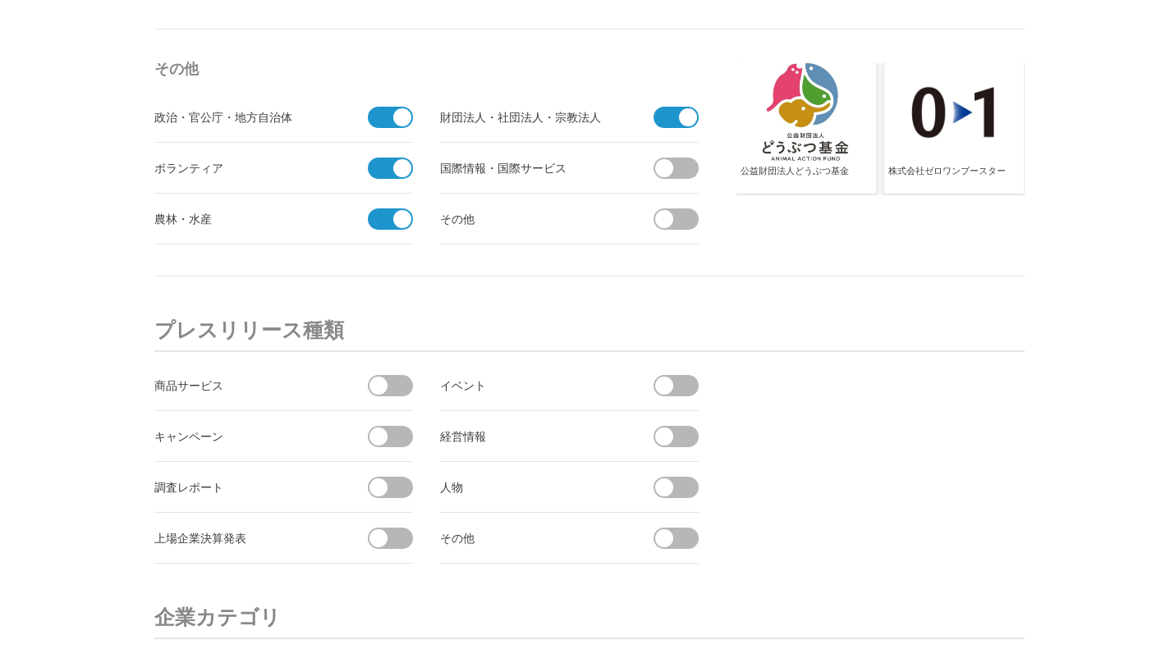
click at [688, 176] on span at bounding box center [681, 168] width 34 height 21
click at [0, 0] on input "checkbox" at bounding box center [0, 0] width 0 height 0
click at [688, 226] on span at bounding box center [681, 219] width 34 height 21
click at [0, 0] on input "checkbox" at bounding box center [0, 0] width 0 height 0
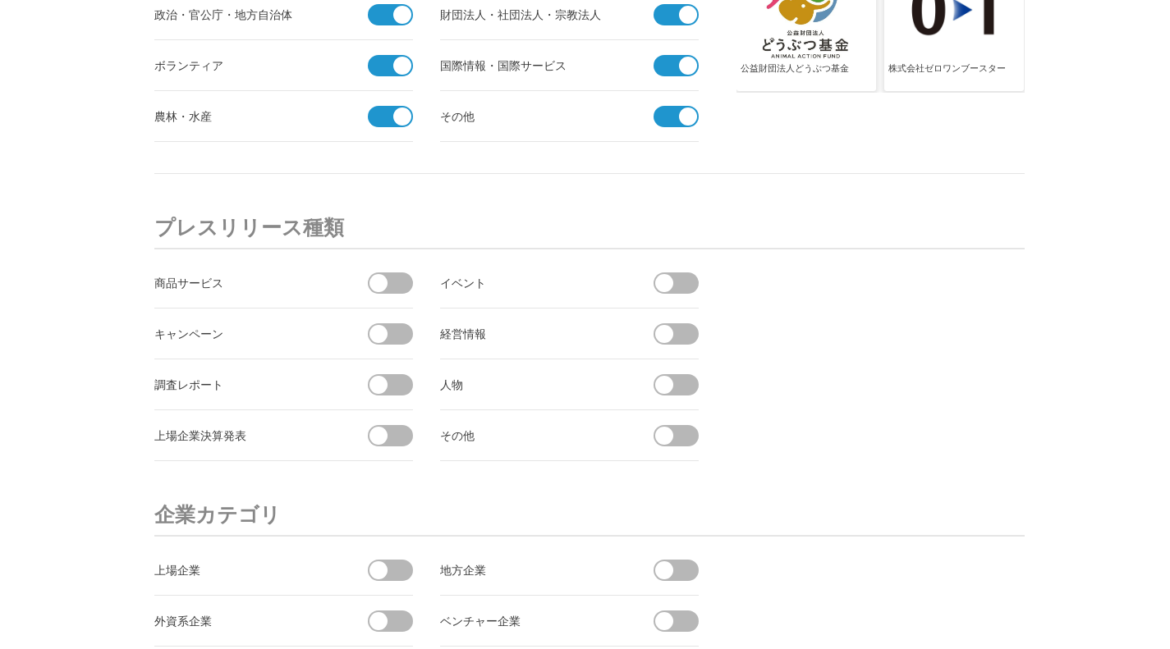
scroll to position [5830, 0]
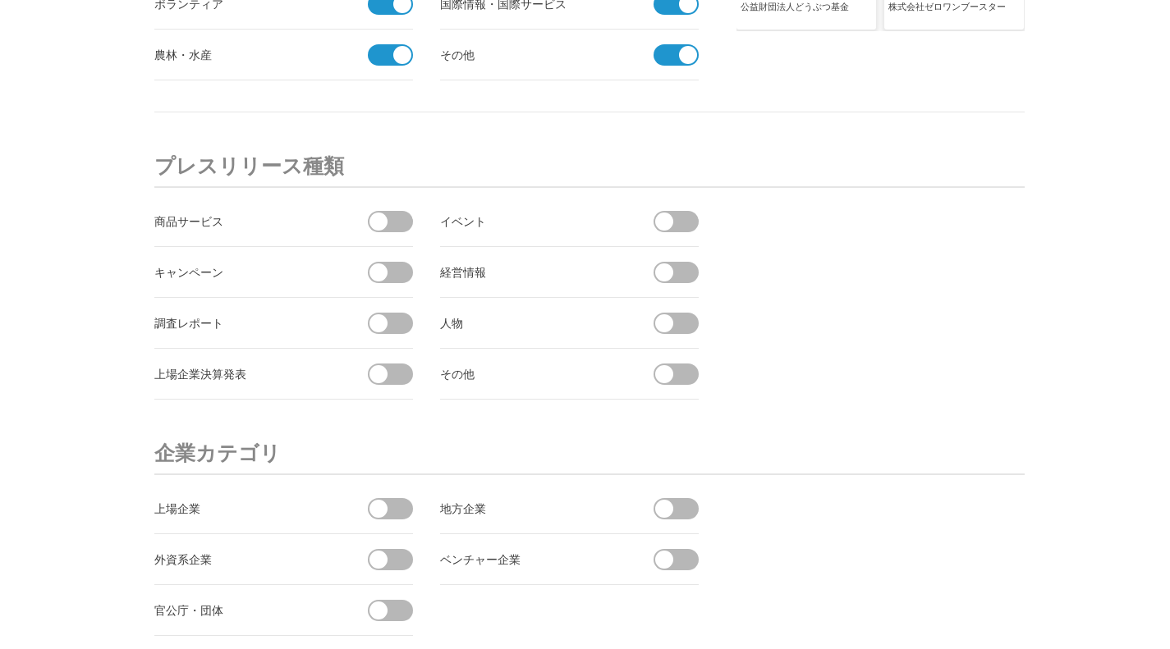
click at [374, 227] on span at bounding box center [378, 222] width 18 height 18
click at [0, 0] on input "checkbox" at bounding box center [0, 0] width 0 height 0
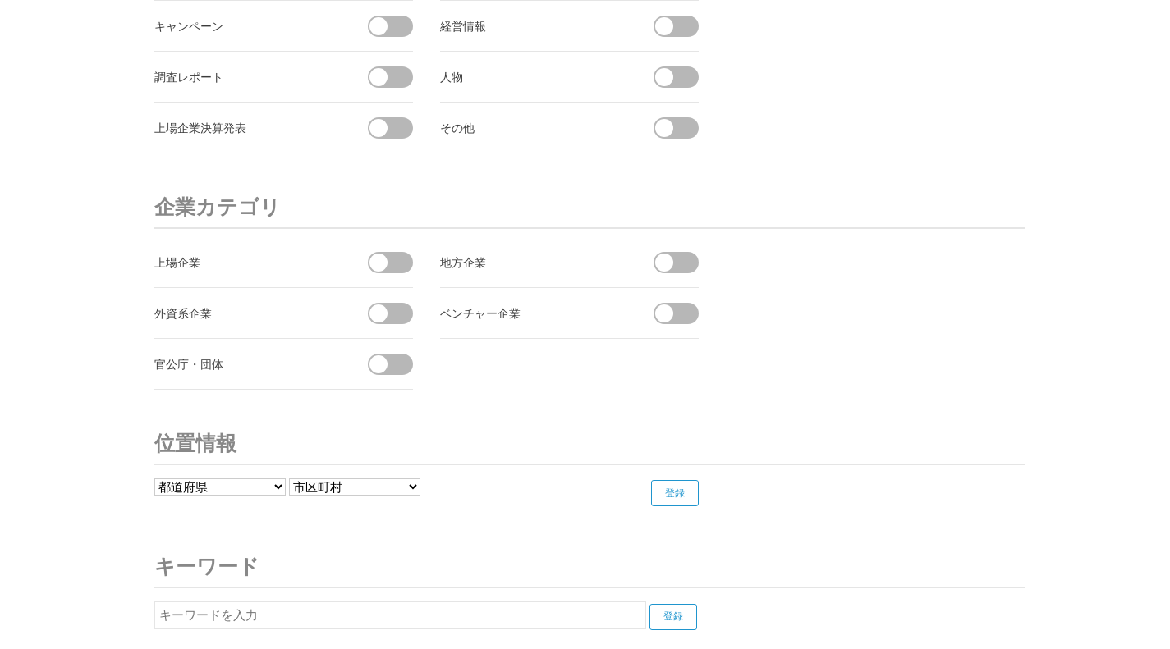
click at [411, 259] on span at bounding box center [396, 262] width 34 height 21
click at [0, 0] on input "checkbox" at bounding box center [0, 0] width 0 height 0
click at [411, 259] on span at bounding box center [390, 273] width 45 height 43
click at [0, 0] on input "受信しない" at bounding box center [0, 0] width 0 height 0
click at [411, 259] on span at bounding box center [396, 262] width 34 height 21
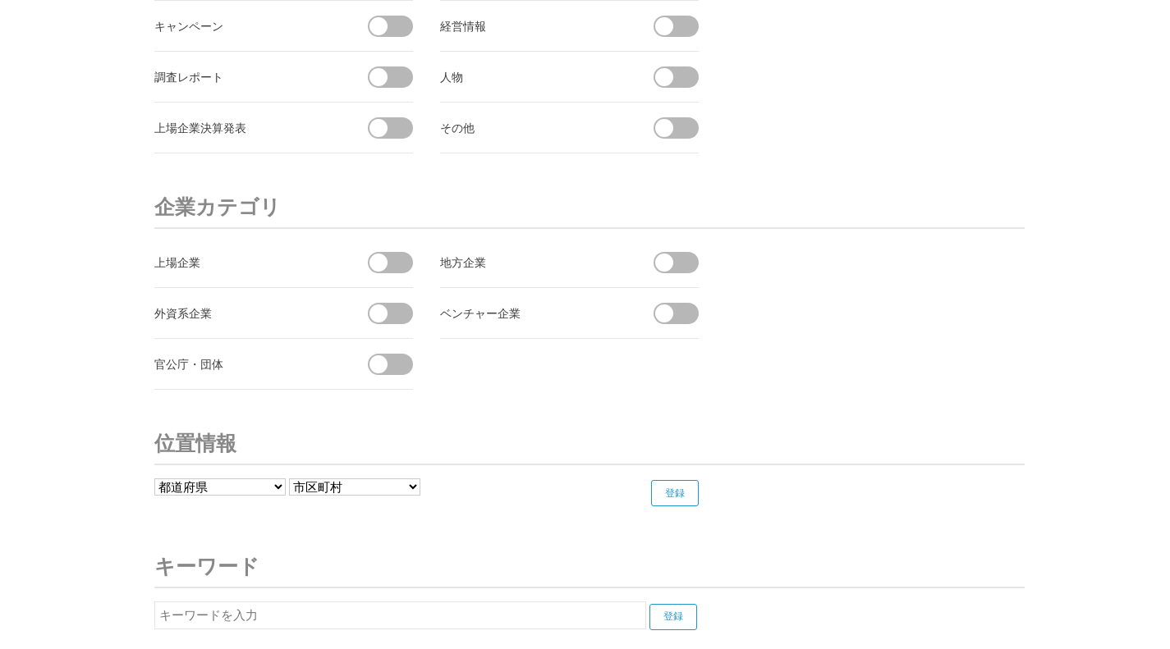
click at [0, 0] on input "受信する" at bounding box center [0, 0] width 0 height 0
click at [411, 319] on li "外資系企業" at bounding box center [283, 313] width 259 height 51
click at [397, 365] on span at bounding box center [396, 364] width 34 height 21
click at [0, 0] on input "checkbox" at bounding box center [0, 0] width 0 height 0
click at [390, 307] on span at bounding box center [396, 313] width 34 height 21
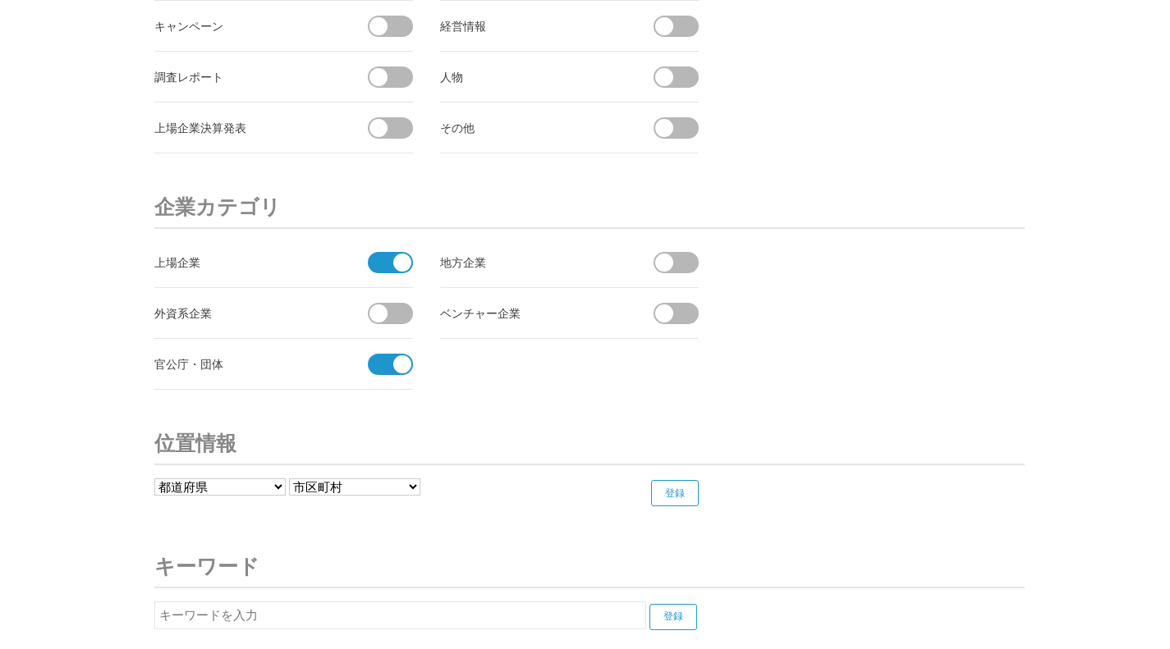
click at [0, 0] on input "checkbox" at bounding box center [0, 0] width 0 height 0
click at [694, 314] on span at bounding box center [681, 313] width 34 height 21
click at [0, 0] on input "checkbox" at bounding box center [0, 0] width 0 height 0
click at [668, 258] on span at bounding box center [664, 263] width 18 height 18
click at [0, 0] on input "checkbox" at bounding box center [0, 0] width 0 height 0
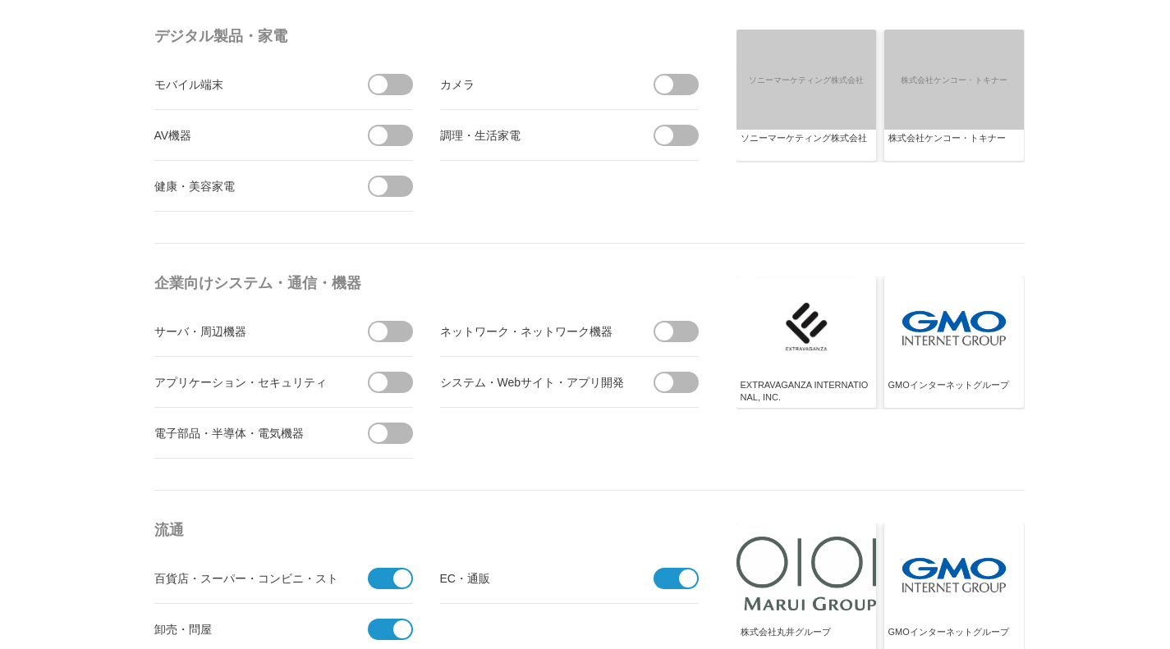
scroll to position [0, 0]
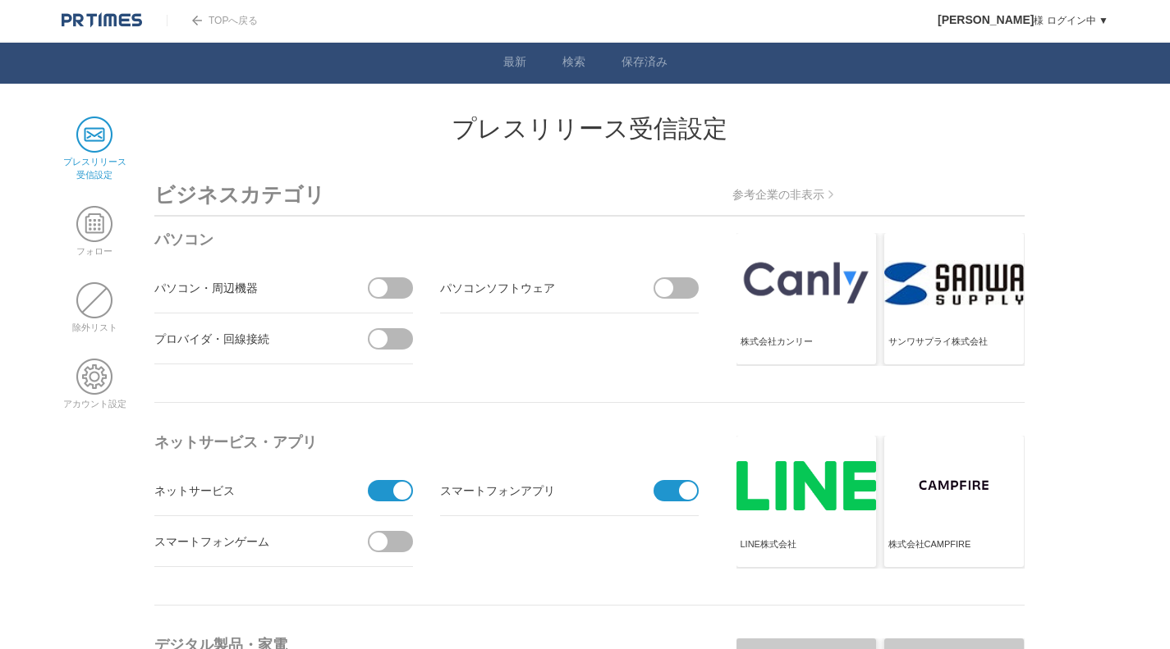
drag, startPoint x: 1127, startPoint y: 452, endPoint x: 964, endPoint y: -88, distance: 563.7
click at [99, 237] on span at bounding box center [94, 224] width 36 height 36
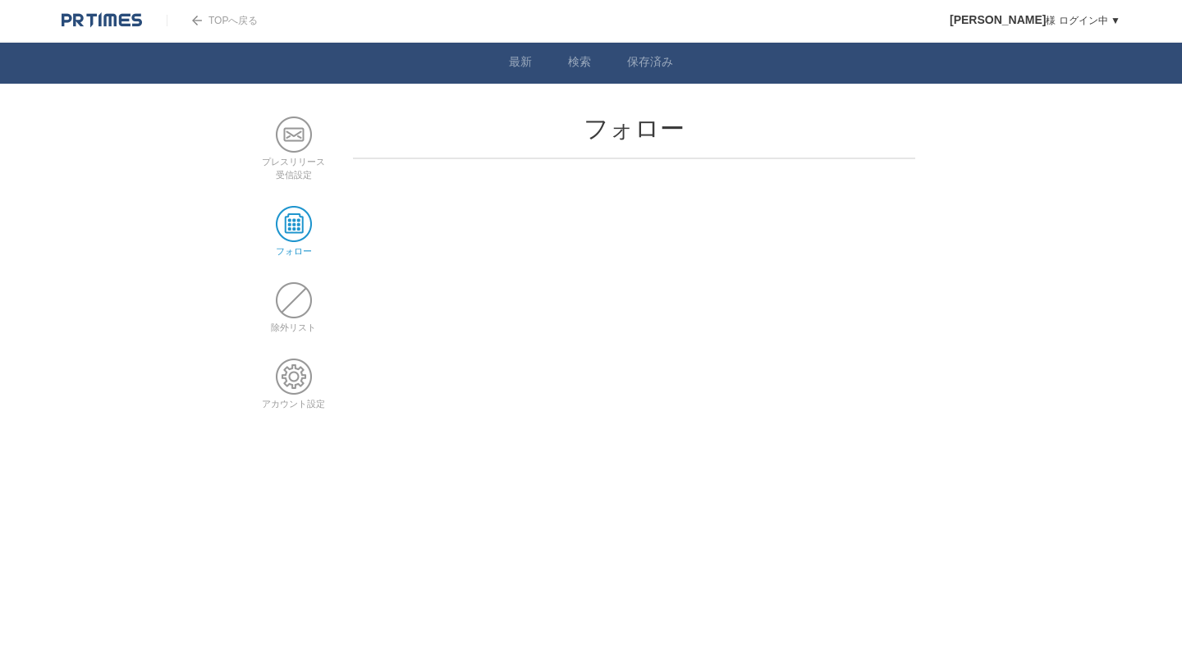
click at [121, 12] on link at bounding box center [102, 19] width 80 height 14
